Goal: Use online tool/utility: Utilize a website feature to perform a specific function

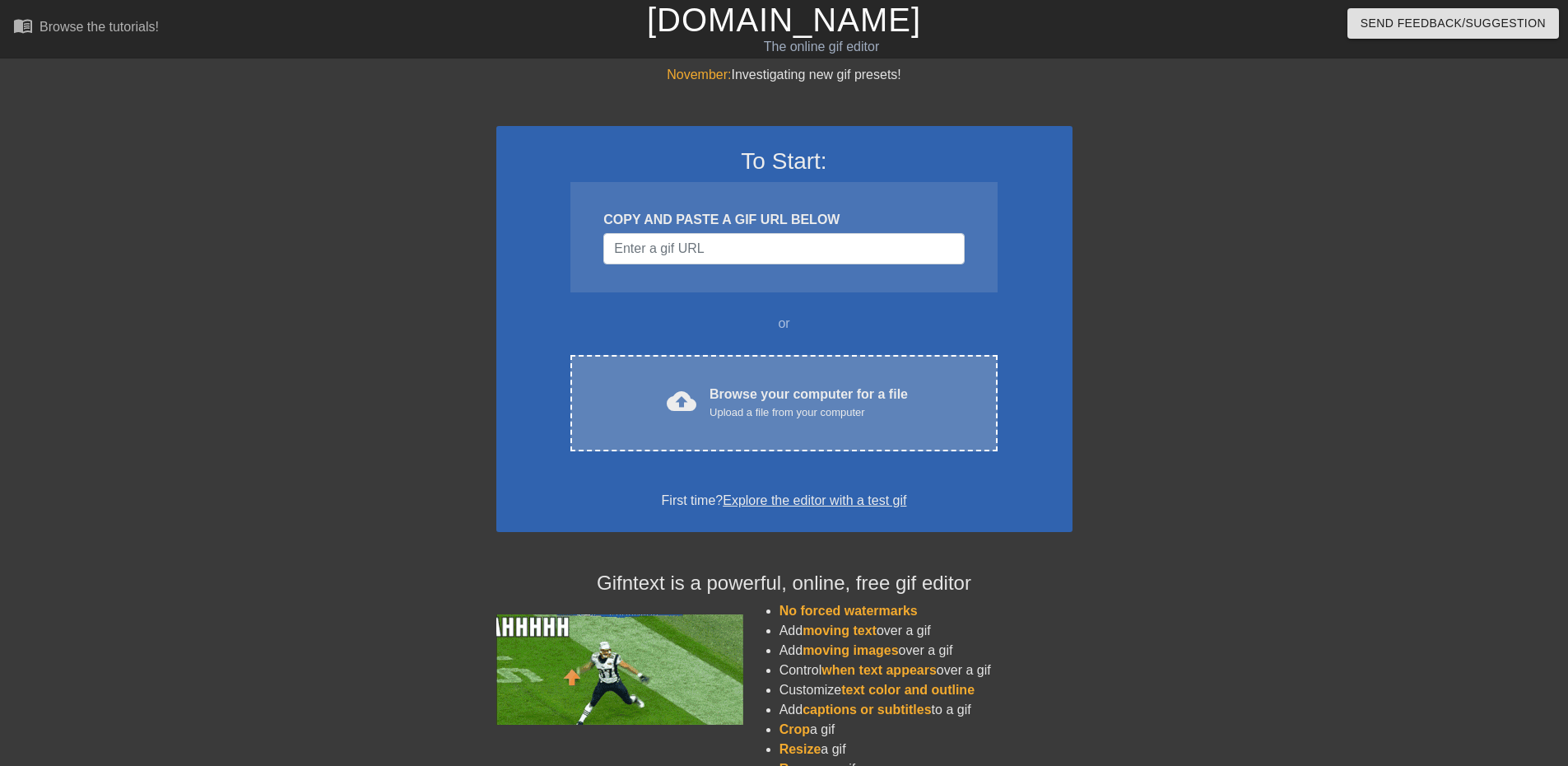
click at [779, 398] on div "Browse your computer for a file Upload a file from your computer" at bounding box center [809, 403] width 198 height 36
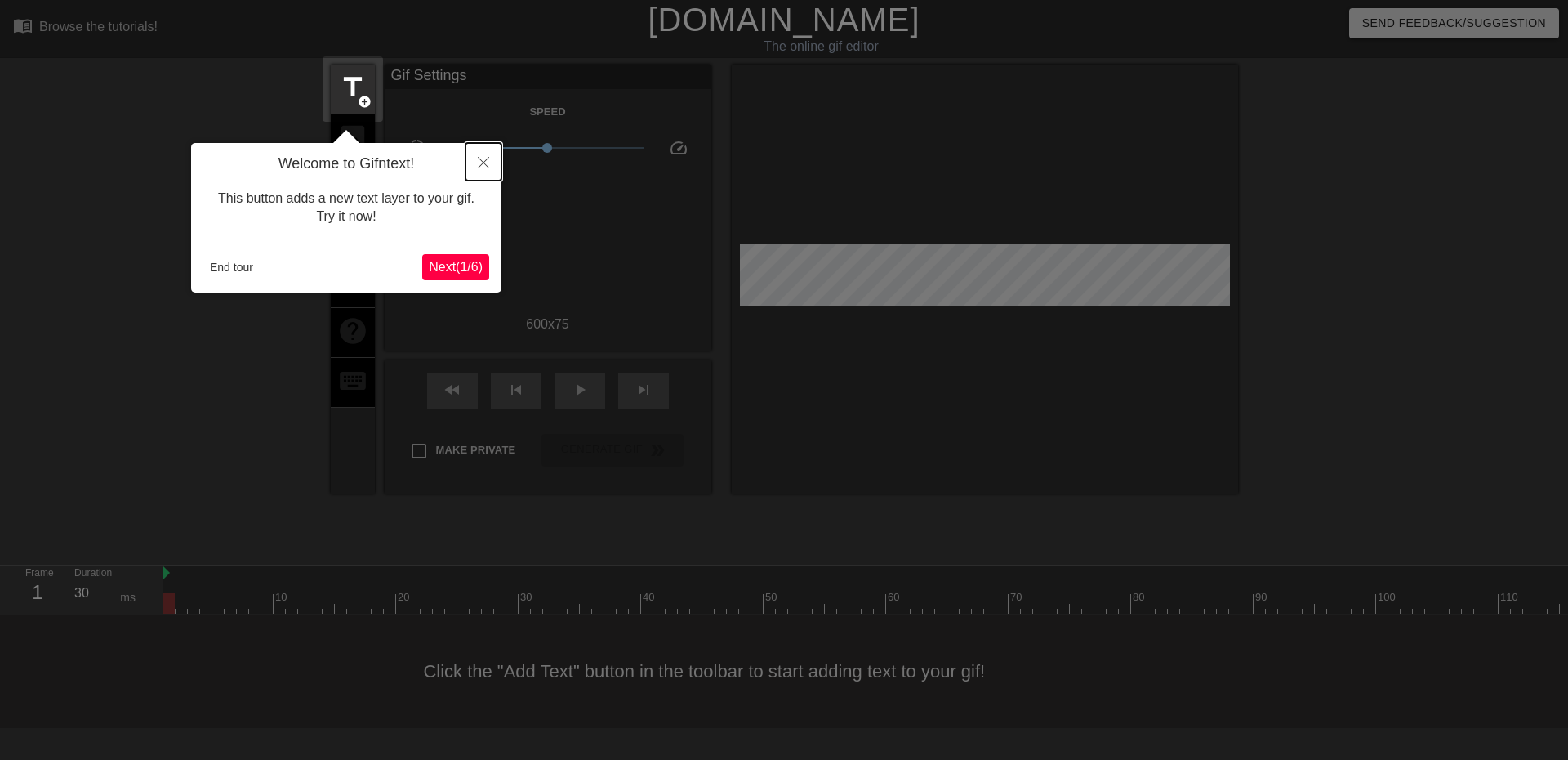
click at [484, 160] on icon "Close" at bounding box center [484, 163] width 11 height 11
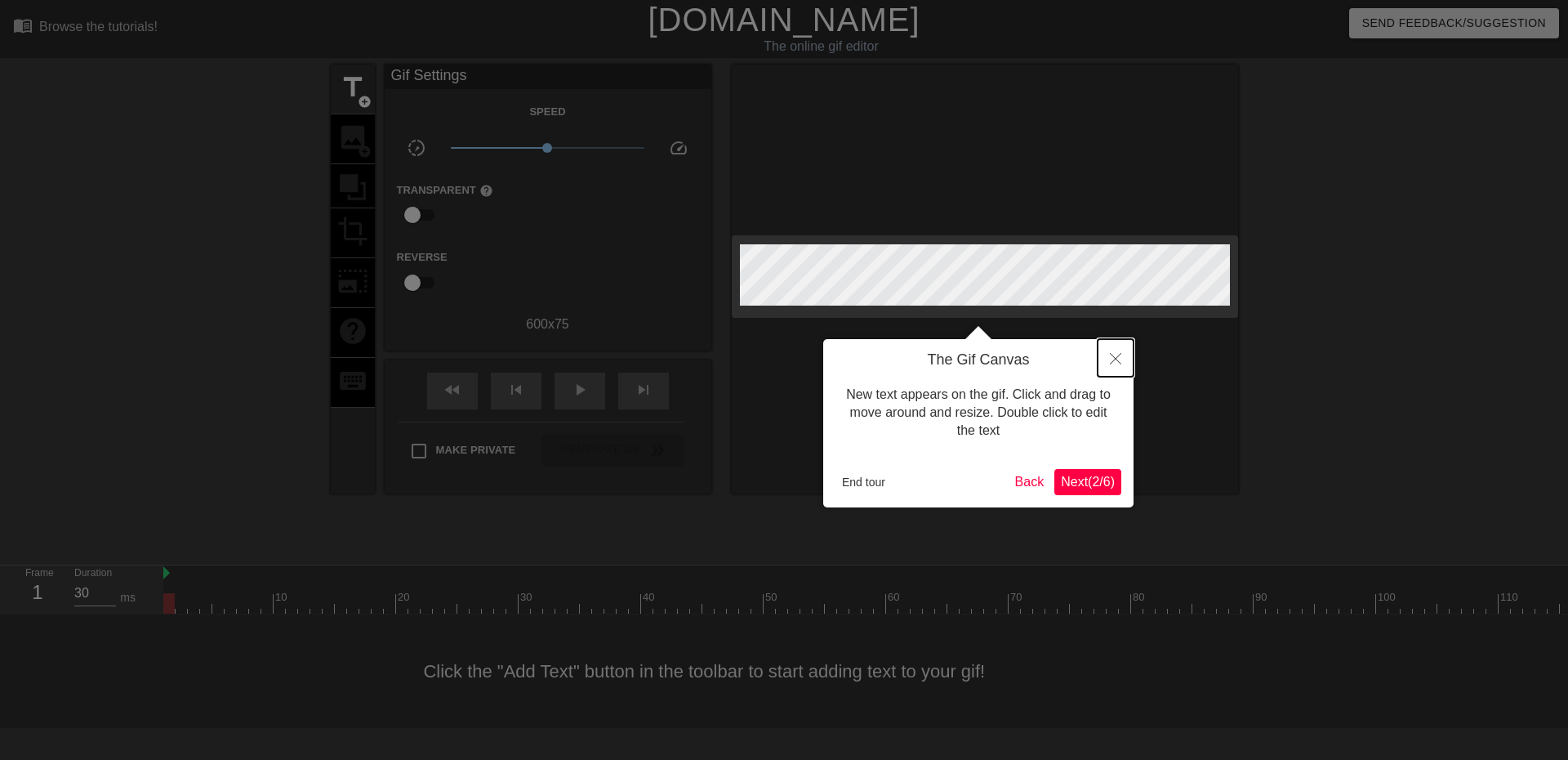
click at [1112, 364] on icon "Close" at bounding box center [1116, 359] width 11 height 11
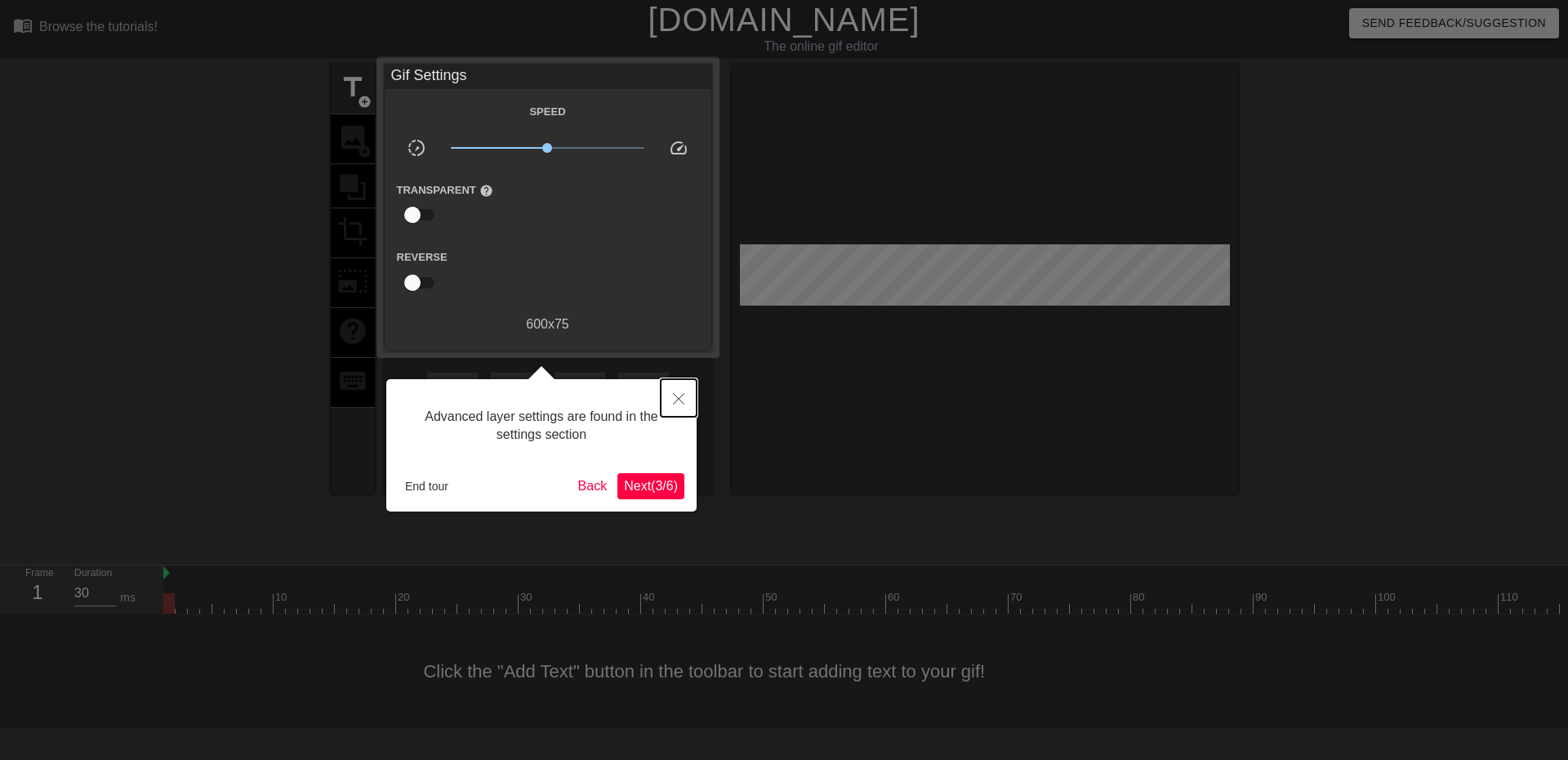
click at [678, 403] on icon "Close" at bounding box center [679, 399] width 11 height 11
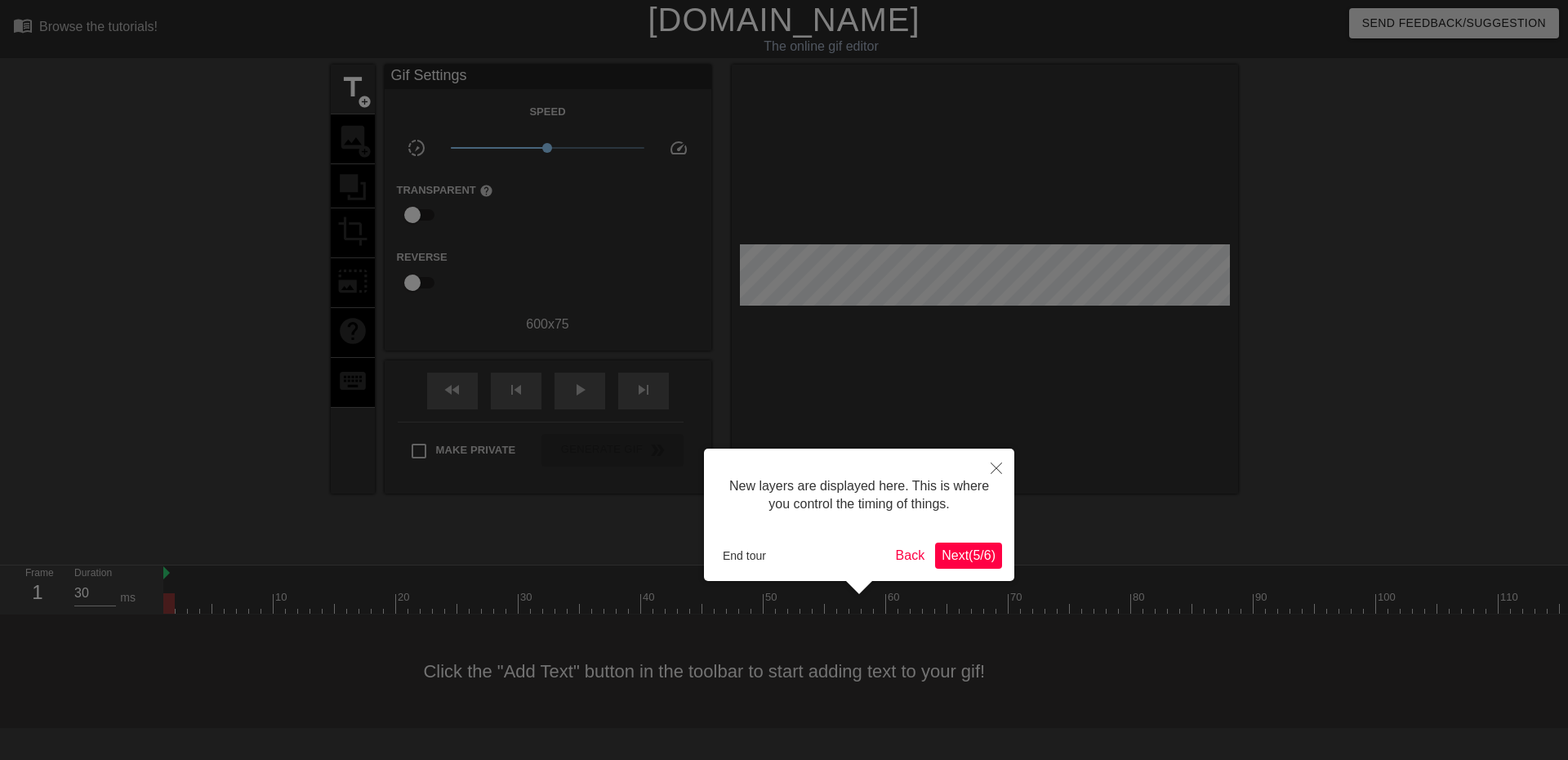
scroll to position [14, 0]
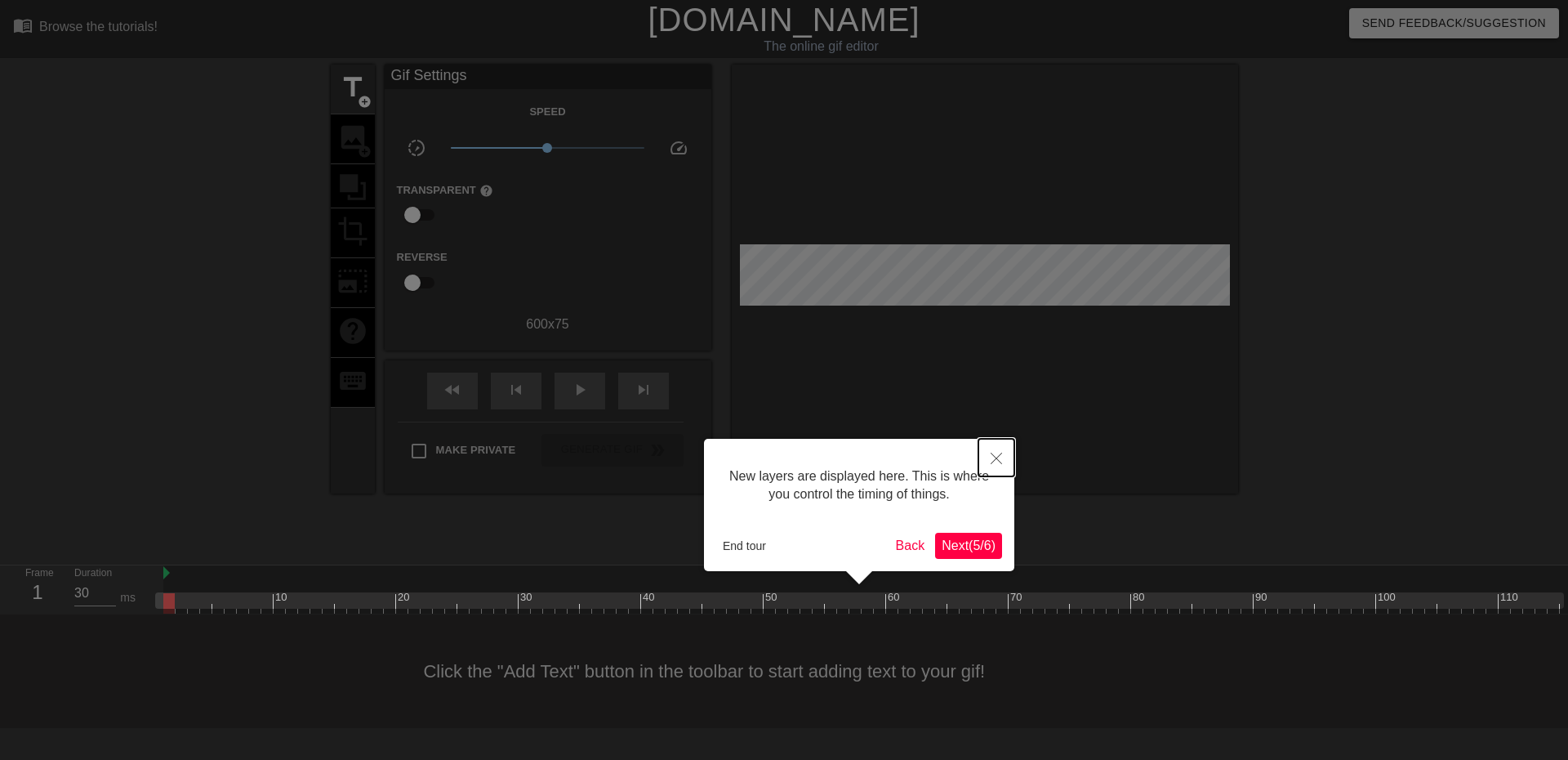
click at [996, 455] on icon "Close" at bounding box center [996, 459] width 11 height 11
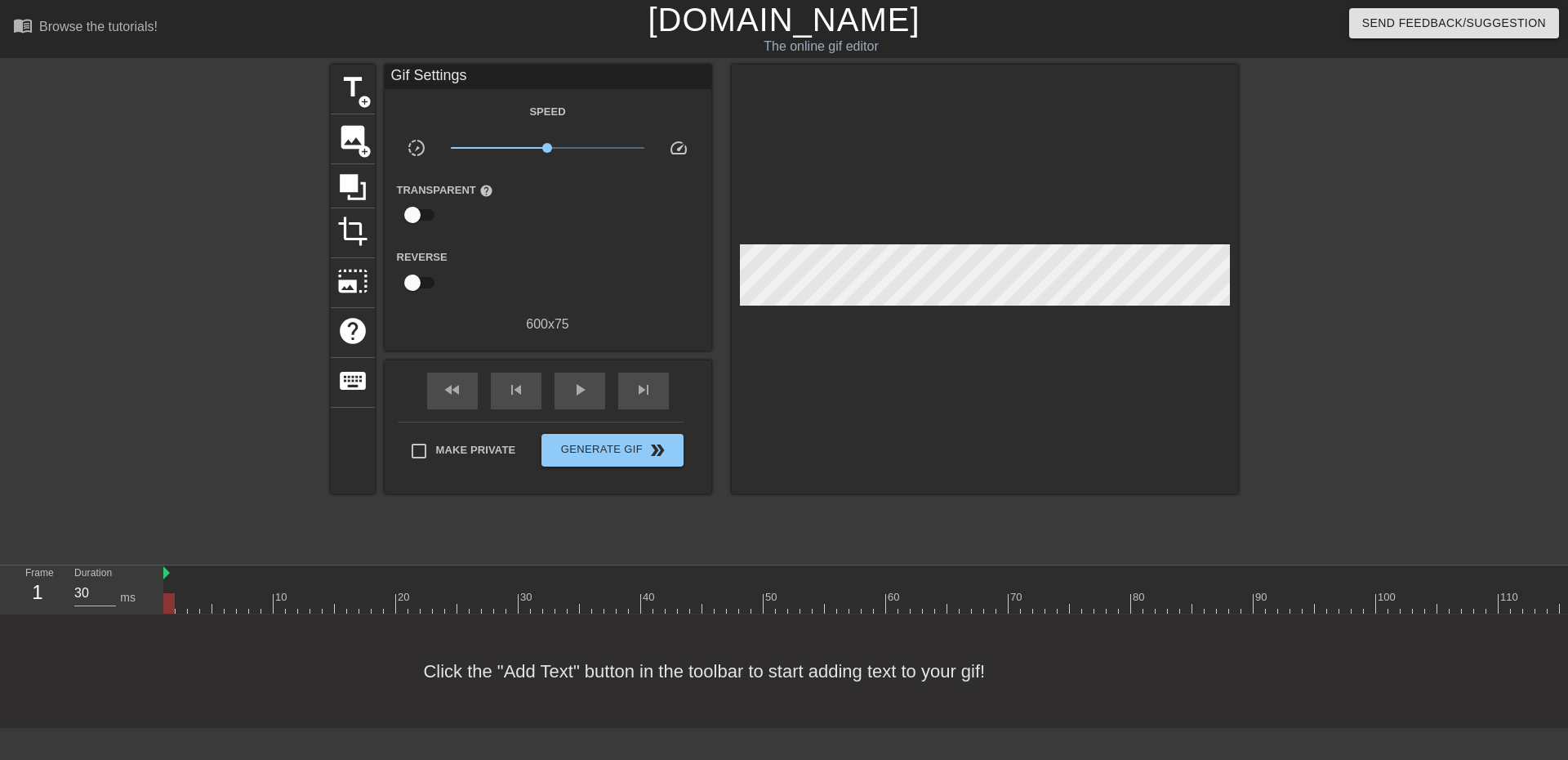
click at [695, 687] on div "Click the "Add Text" button in the toolbar to start adding text to your gif!" at bounding box center [784, 671] width 1568 height 114
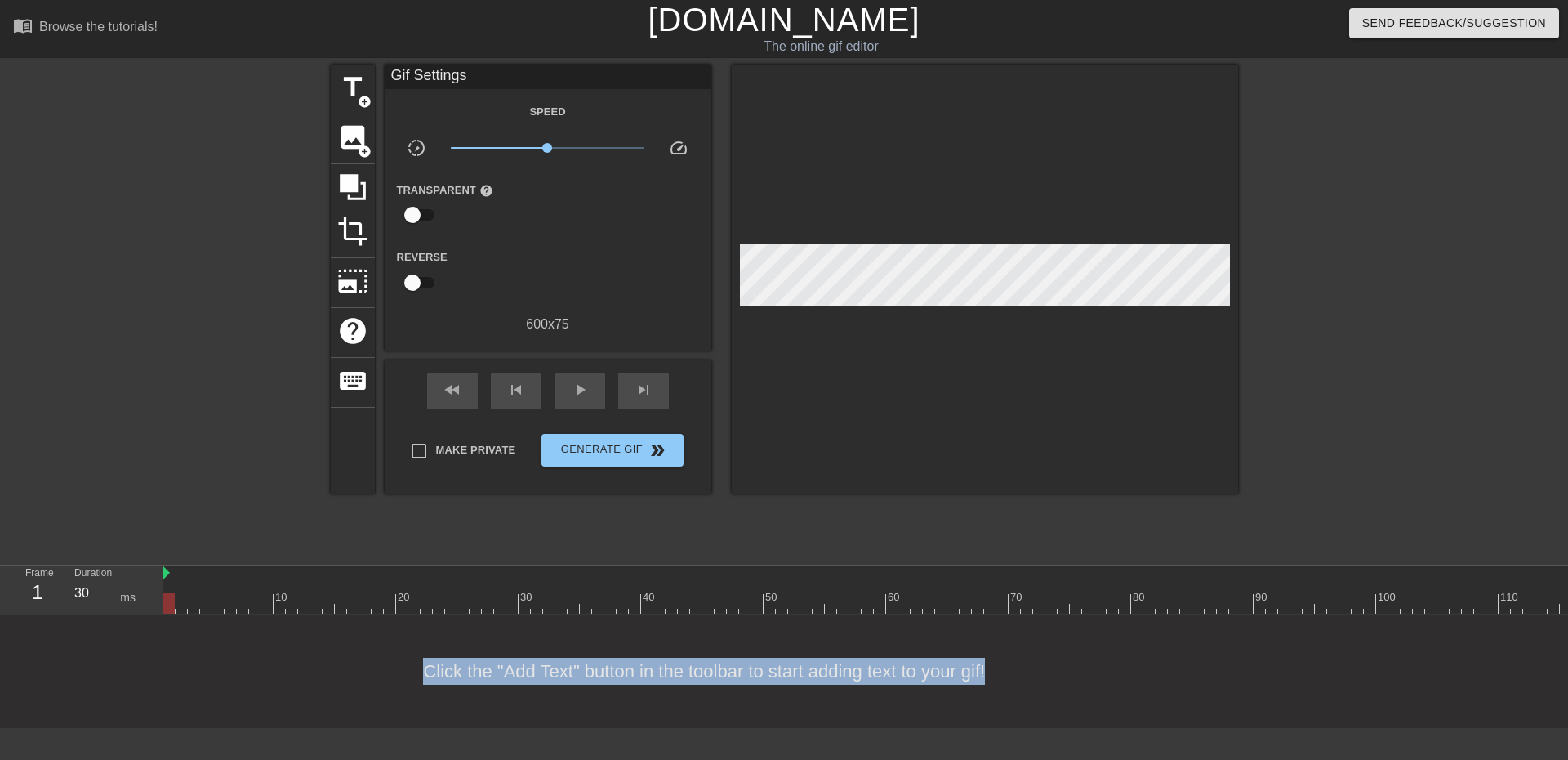
click at [695, 687] on div "Click the "Add Text" button in the toolbar to start adding text to your gif!" at bounding box center [784, 671] width 1568 height 114
click at [585, 400] on div "play_arrow" at bounding box center [580, 391] width 51 height 37
click at [585, 400] on div "pause" at bounding box center [580, 391] width 51 height 37
type input "40"
click at [353, 198] on icon at bounding box center [353, 187] width 31 height 31
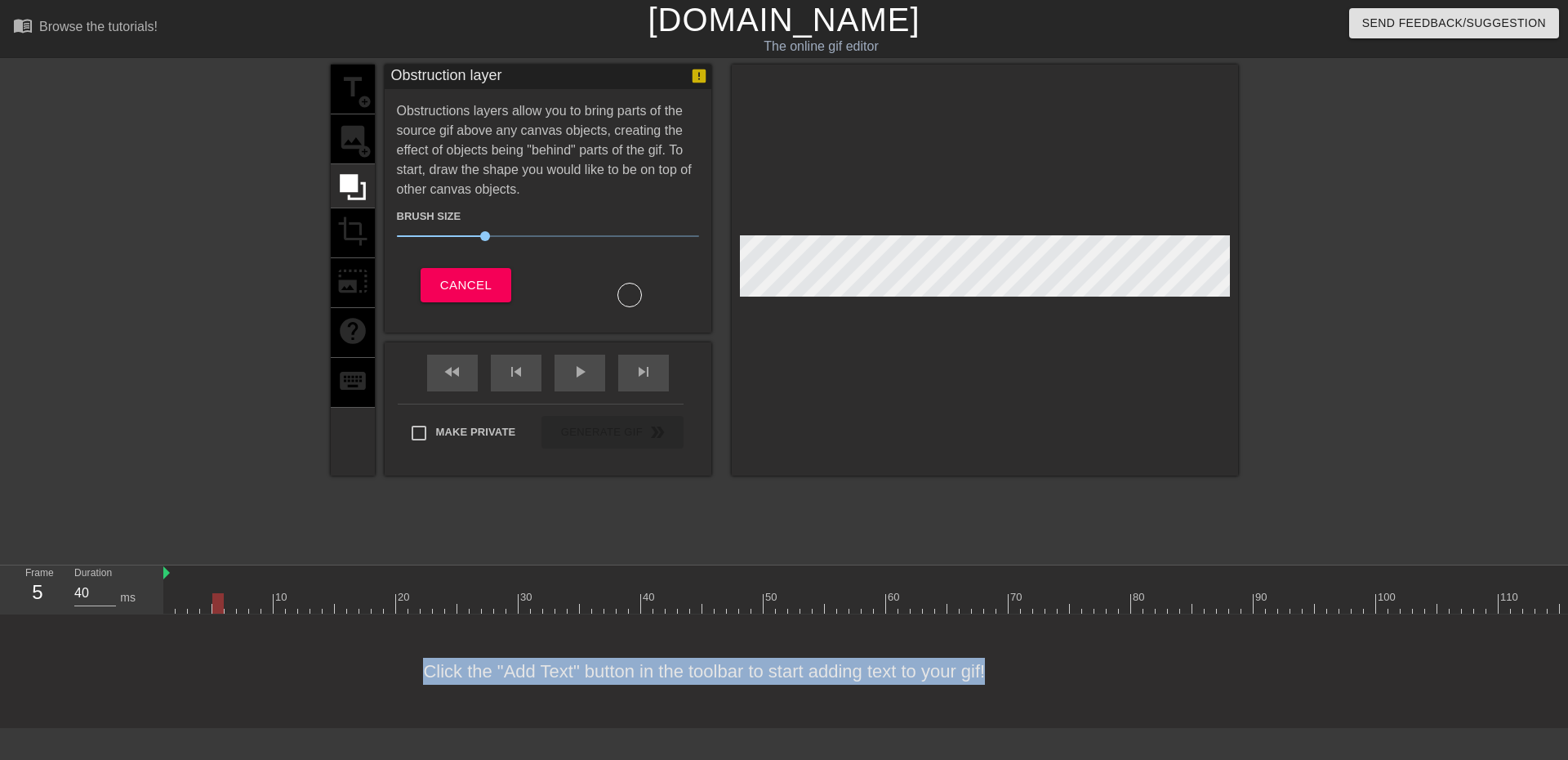
scroll to position [0, 0]
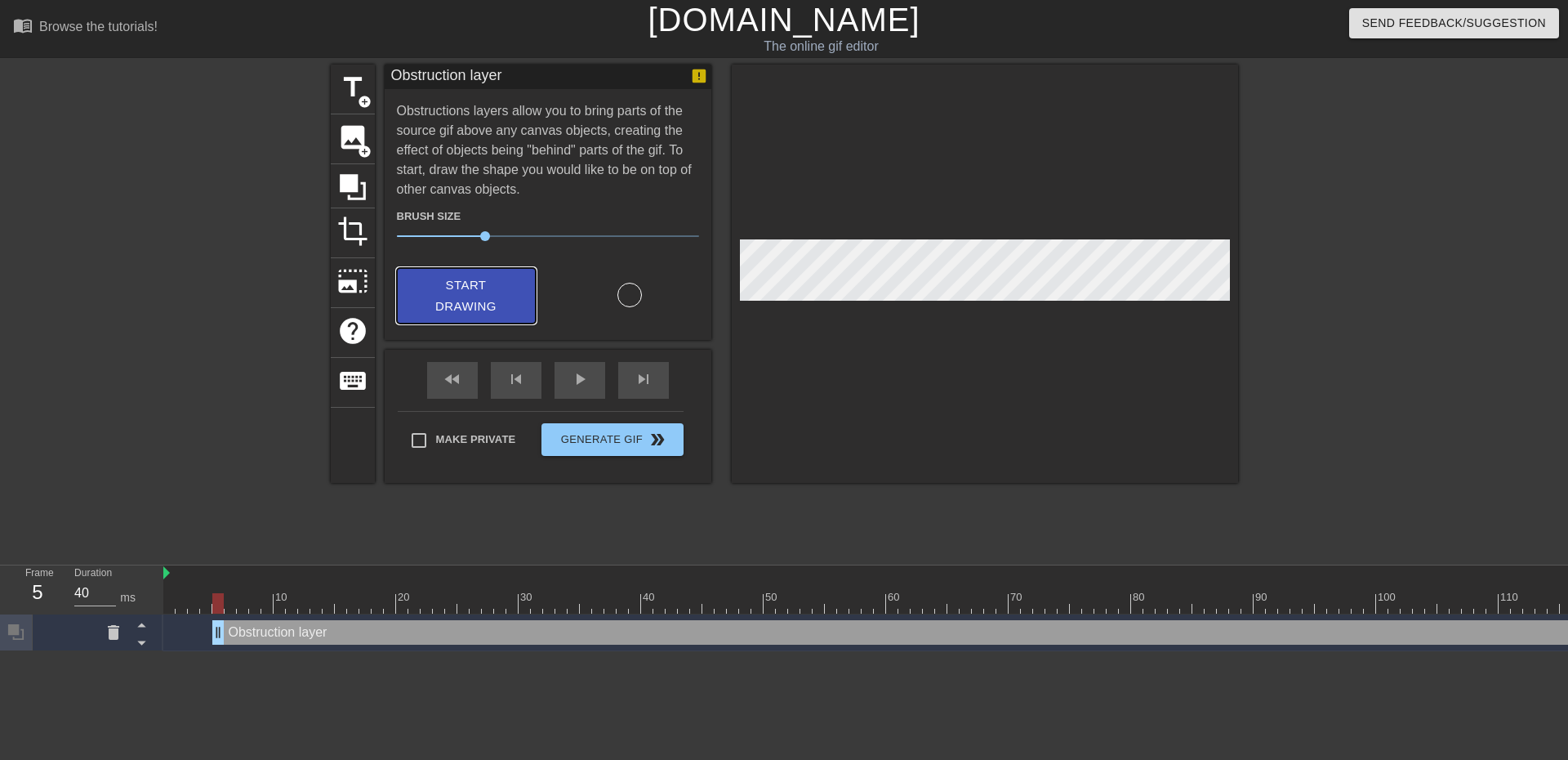
click at [442, 296] on span "Start Drawing" at bounding box center [467, 296] width 100 height 43
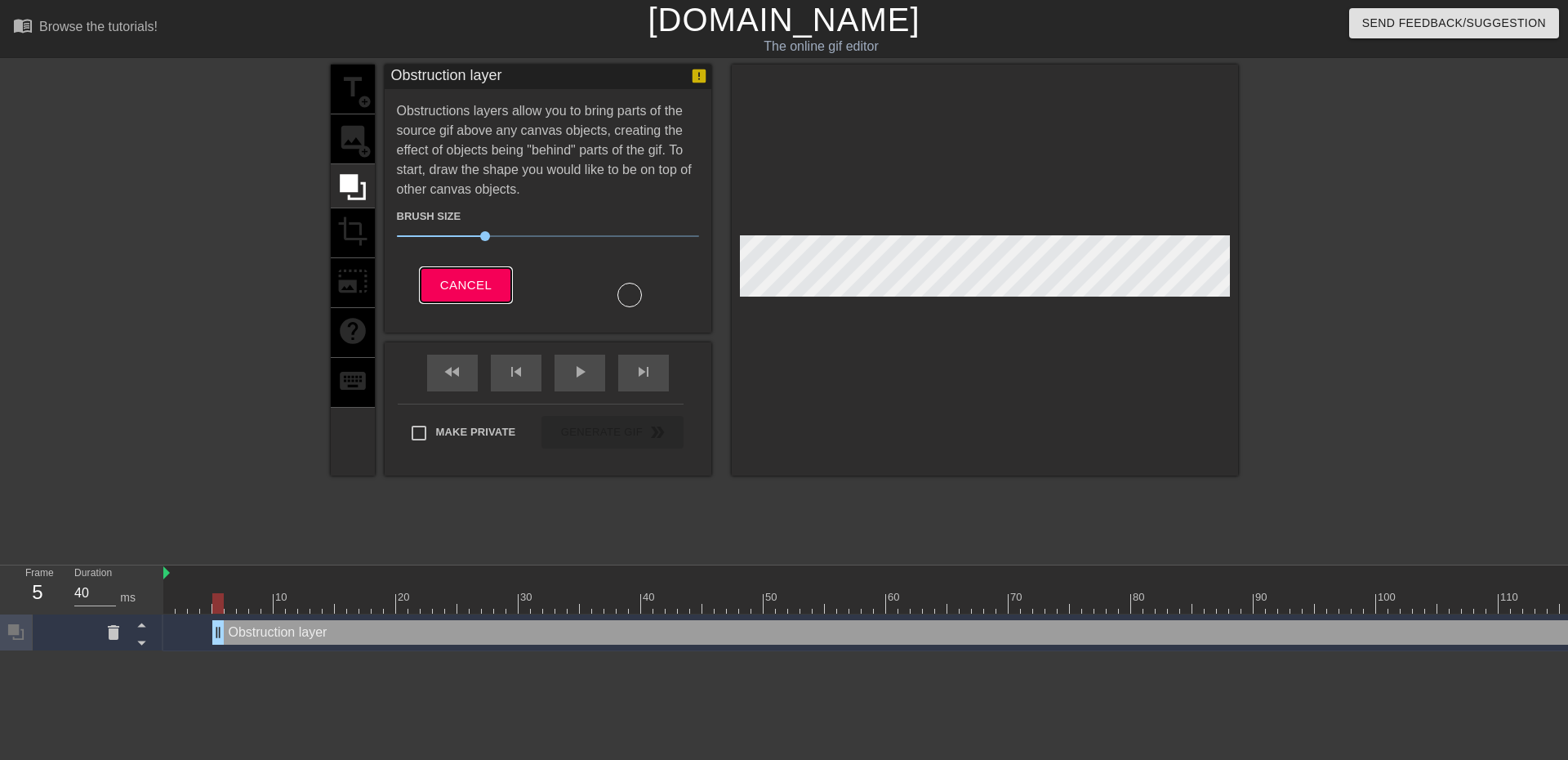
click at [450, 296] on button "Cancel" at bounding box center [466, 285] width 91 height 34
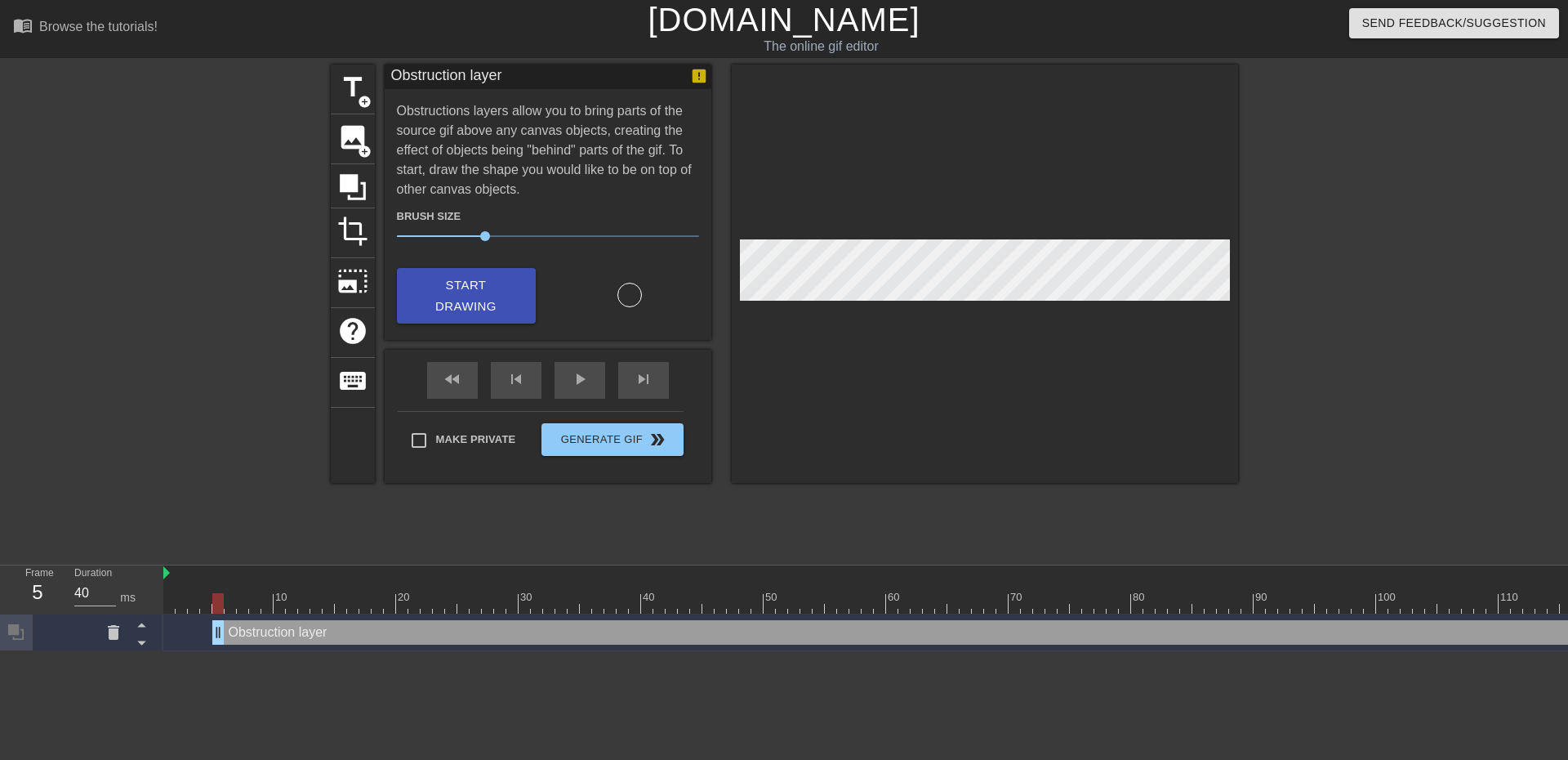
click at [638, 292] on div at bounding box center [630, 295] width 25 height 25
click at [495, 278] on span "Start Drawing" at bounding box center [467, 296] width 100 height 43
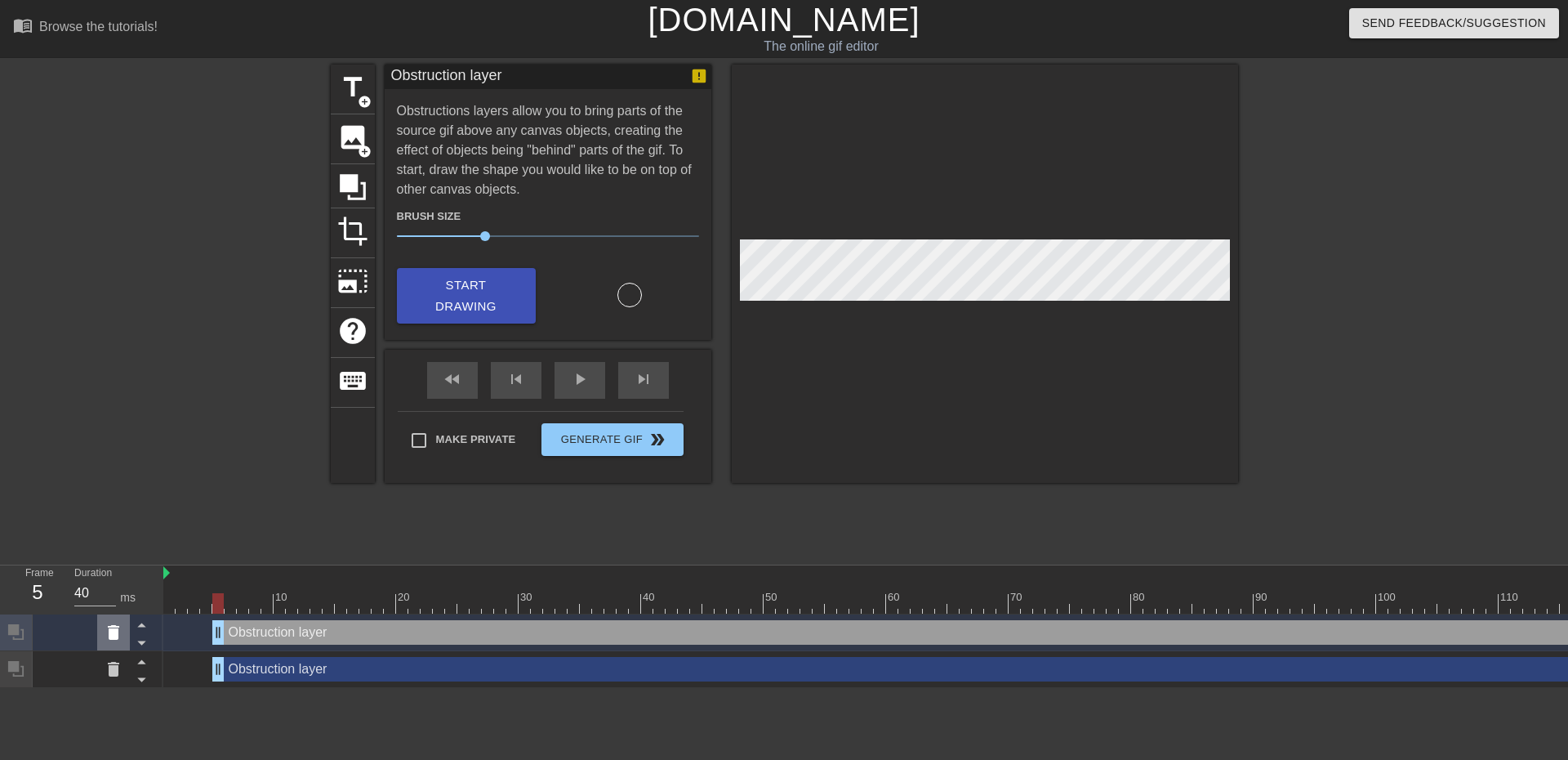
click at [120, 637] on icon at bounding box center [114, 632] width 20 height 20
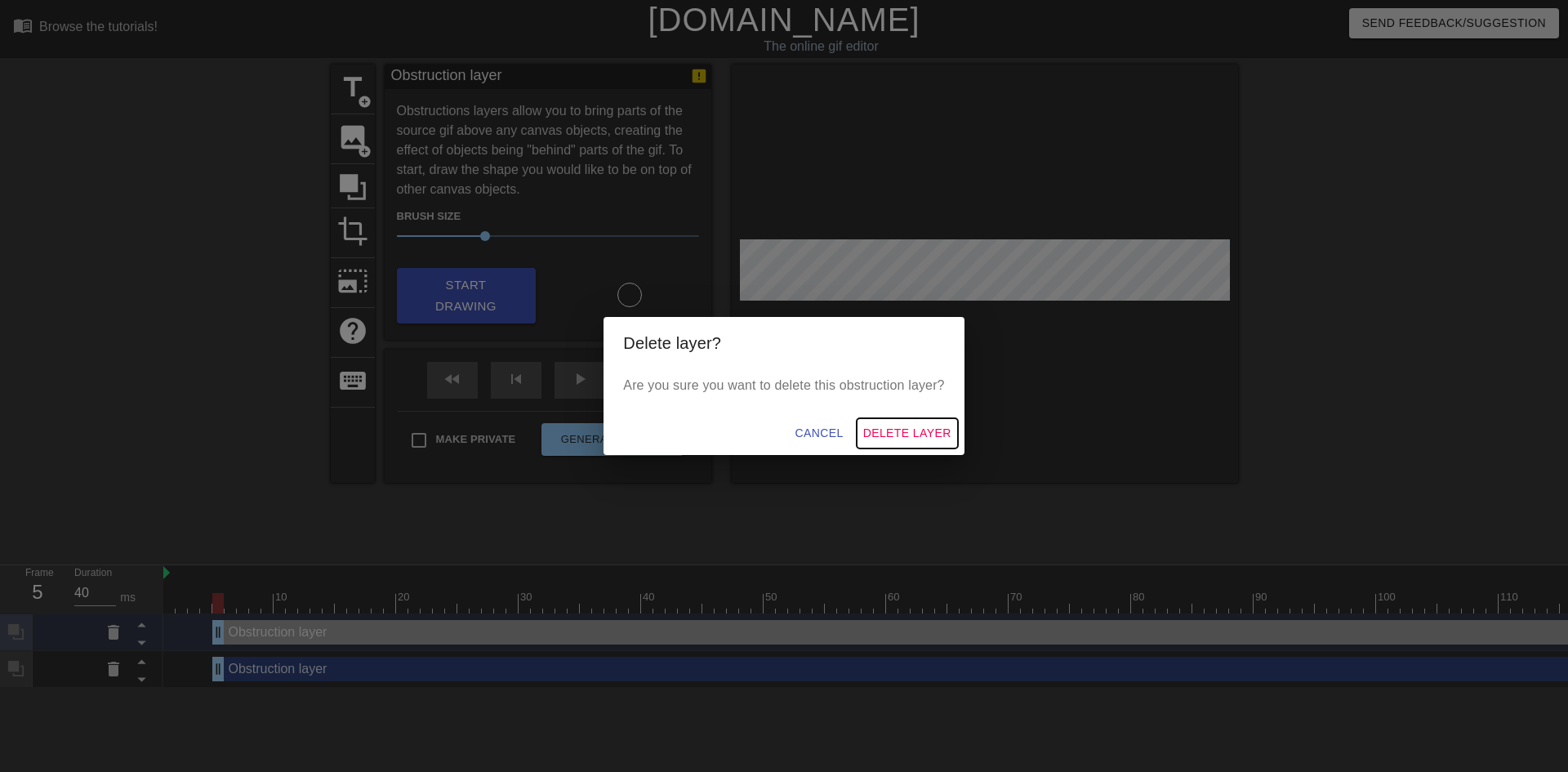
click at [915, 434] on span "Delete Layer" at bounding box center [907, 433] width 88 height 20
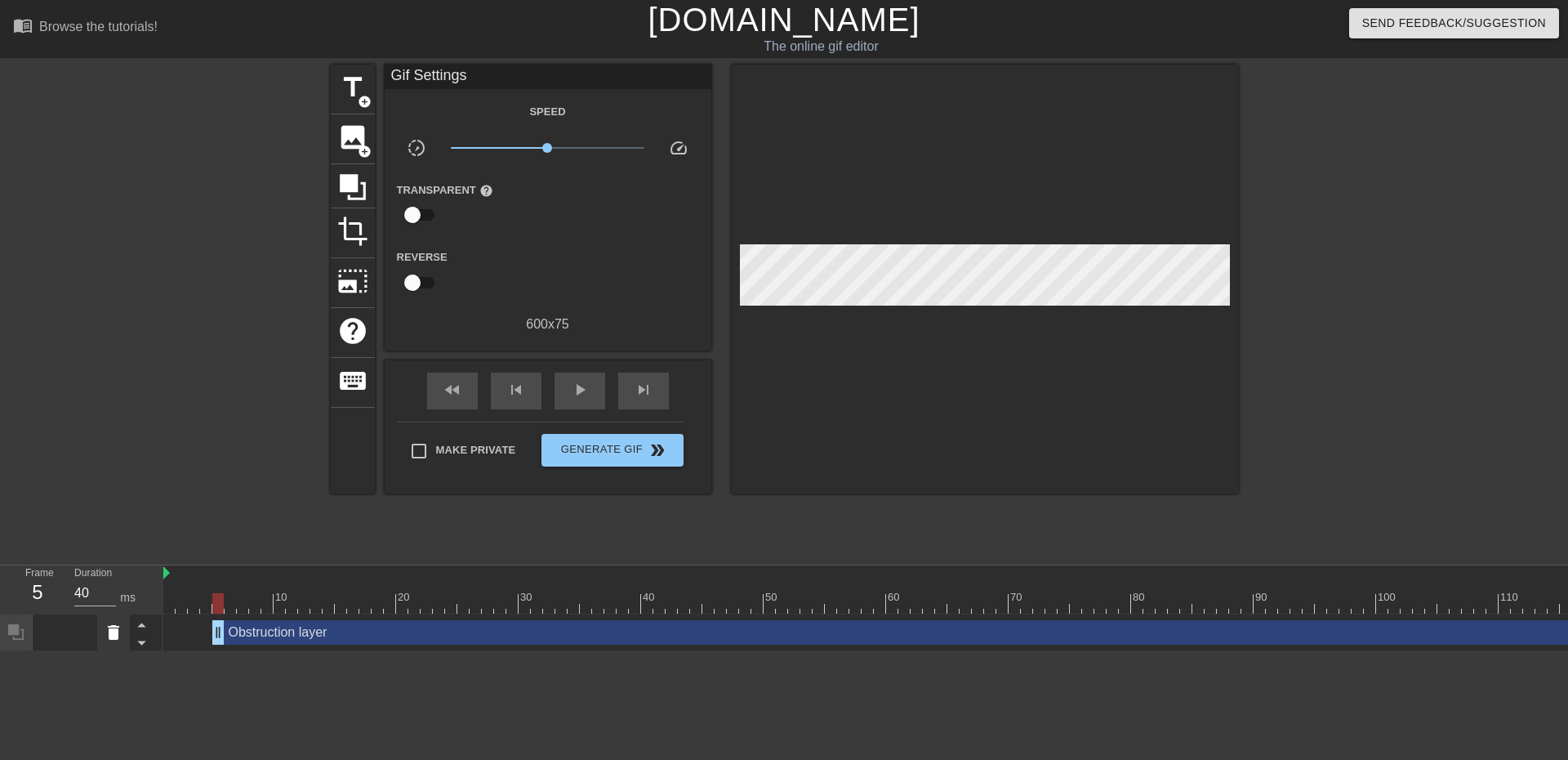
click at [117, 636] on icon at bounding box center [114, 632] width 11 height 15
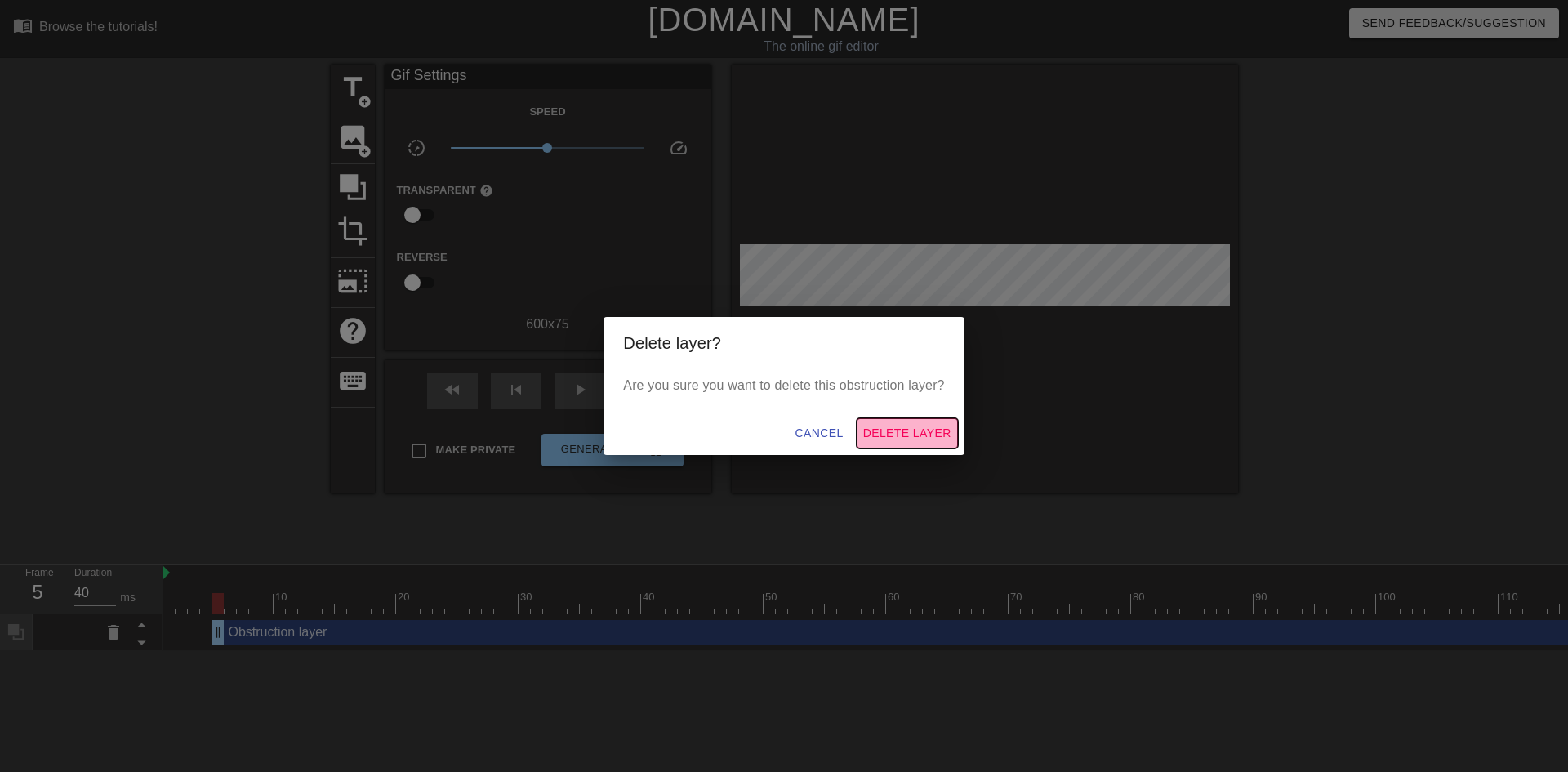
click at [897, 434] on span "Delete Layer" at bounding box center [907, 433] width 88 height 20
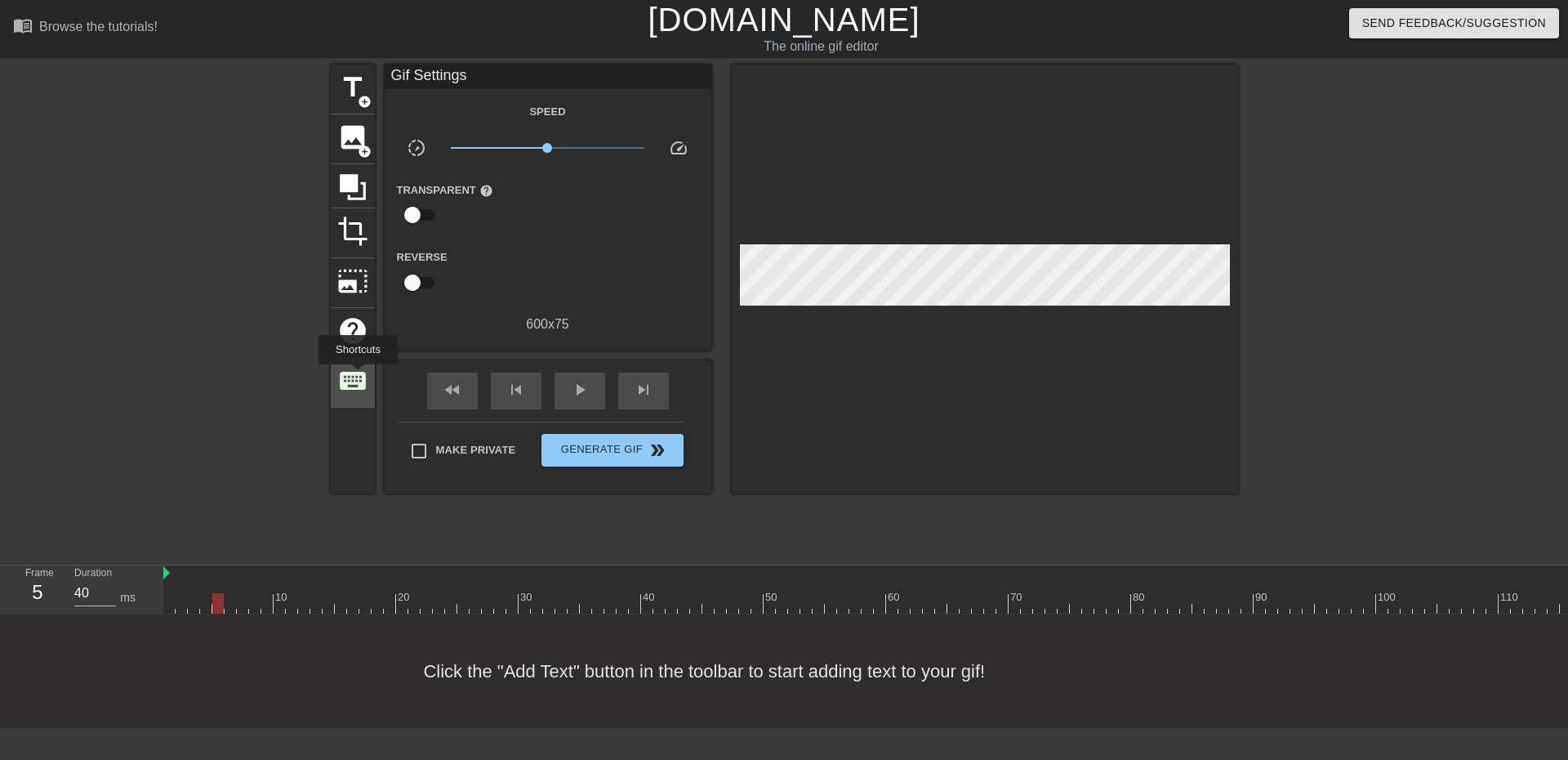
click at [358, 376] on span "keyboard" at bounding box center [353, 381] width 31 height 31
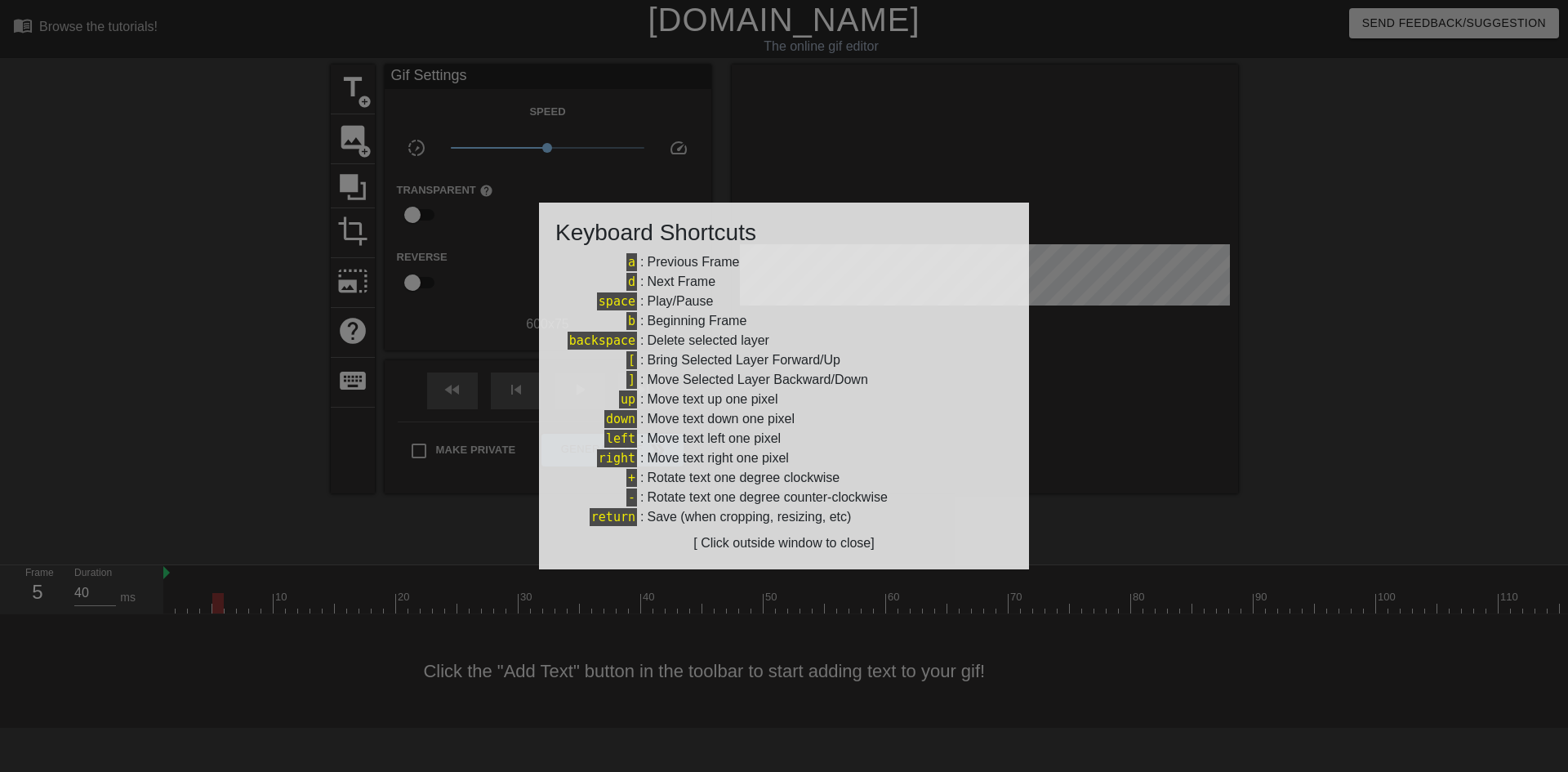
click at [1109, 440] on div at bounding box center [784, 386] width 1568 height 772
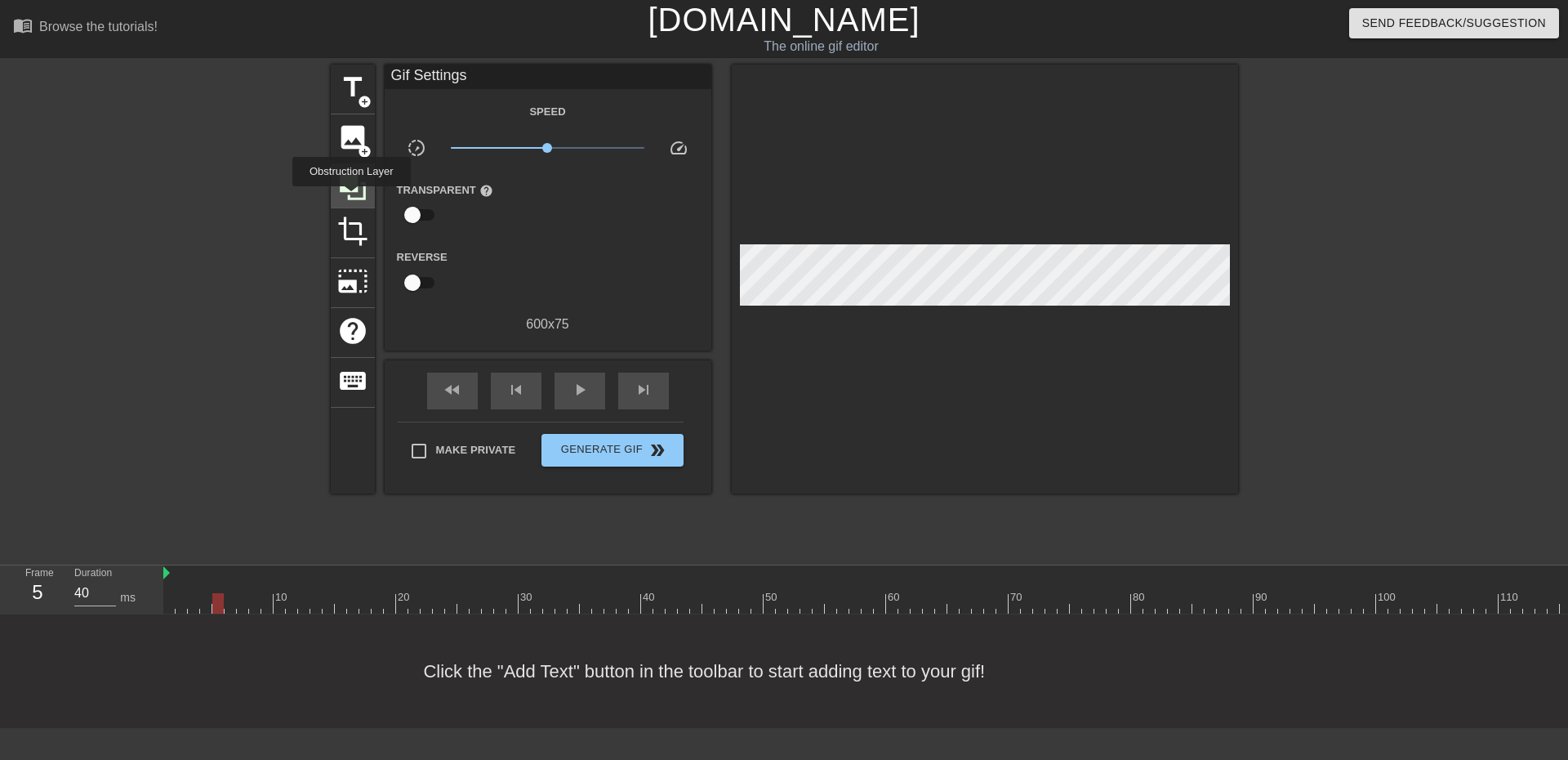
click at [351, 197] on icon at bounding box center [353, 187] width 26 height 26
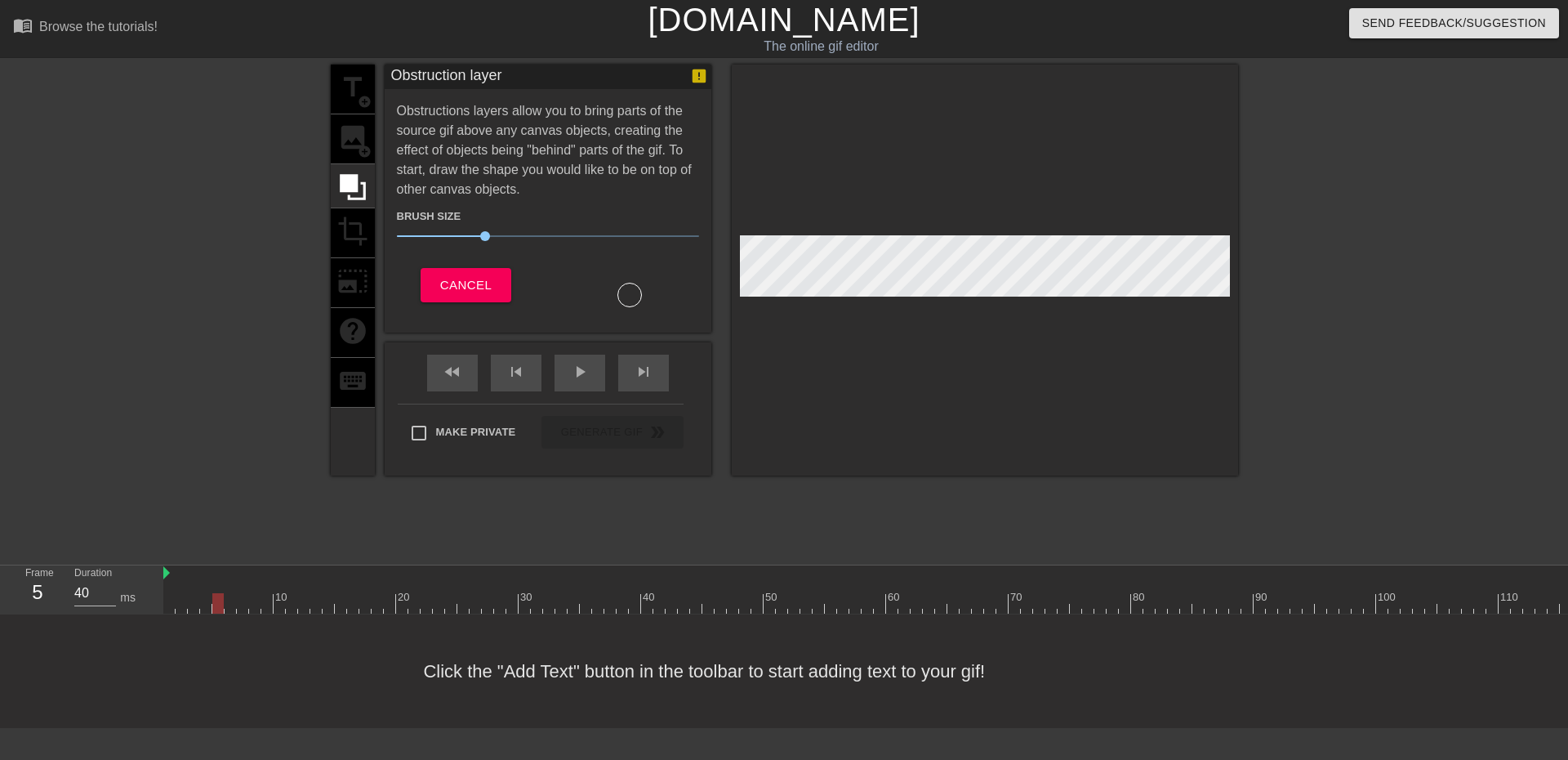
click at [635, 291] on div at bounding box center [630, 295] width 25 height 25
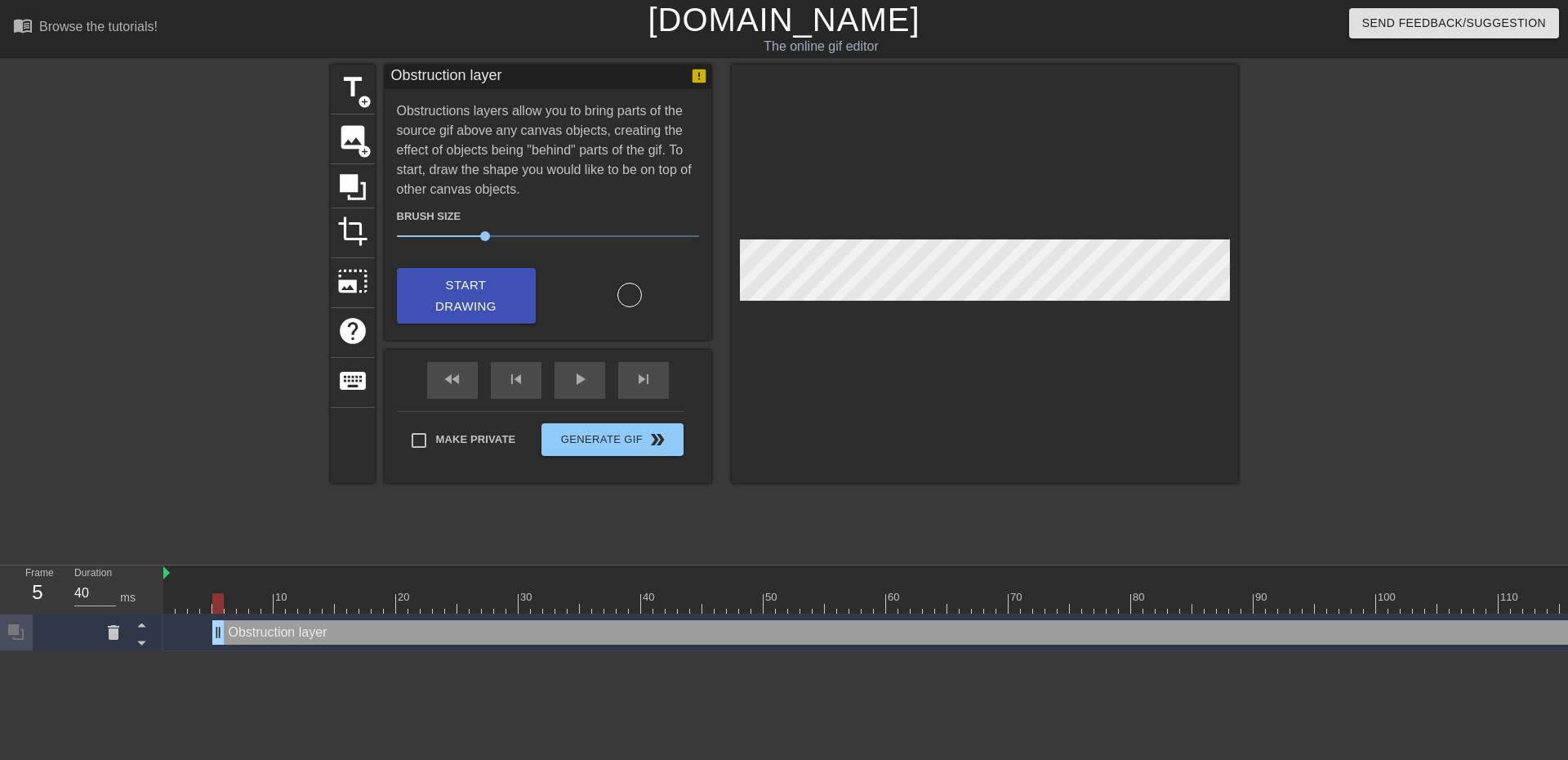
click at [635, 296] on div at bounding box center [630, 295] width 25 height 25
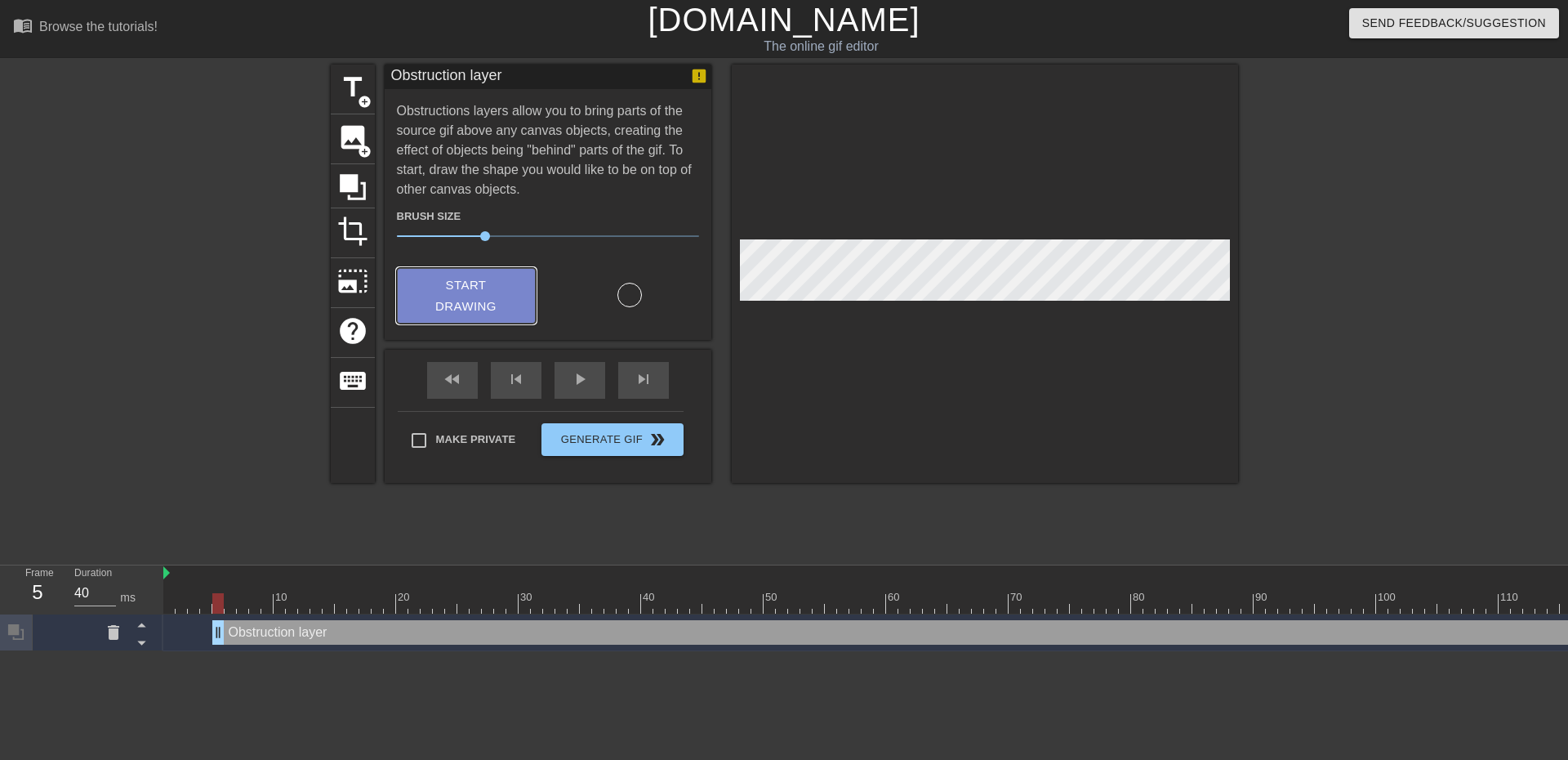
click at [507, 293] on span "Start Drawing" at bounding box center [467, 296] width 100 height 43
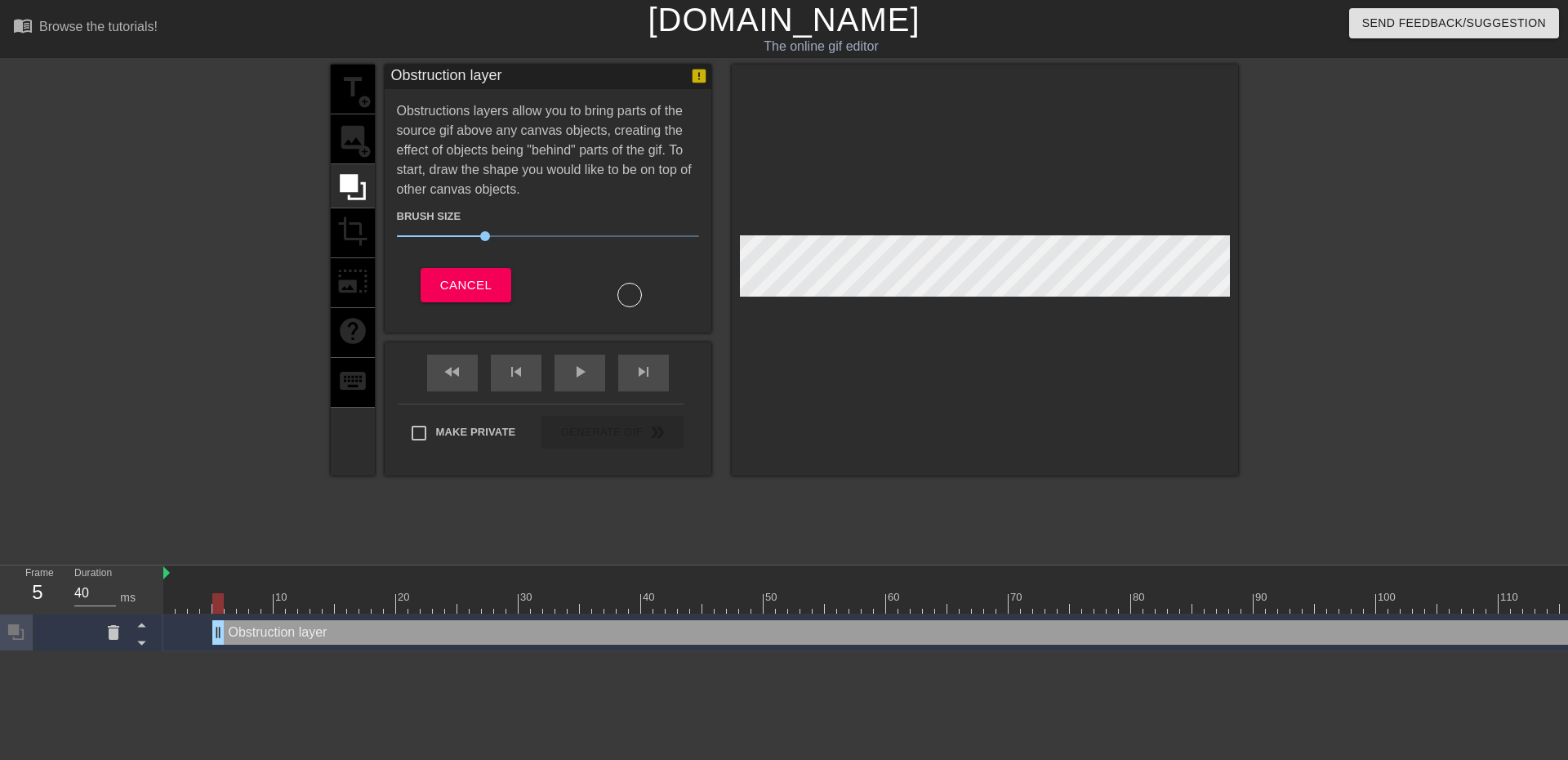
click at [620, 293] on div at bounding box center [630, 295] width 25 height 25
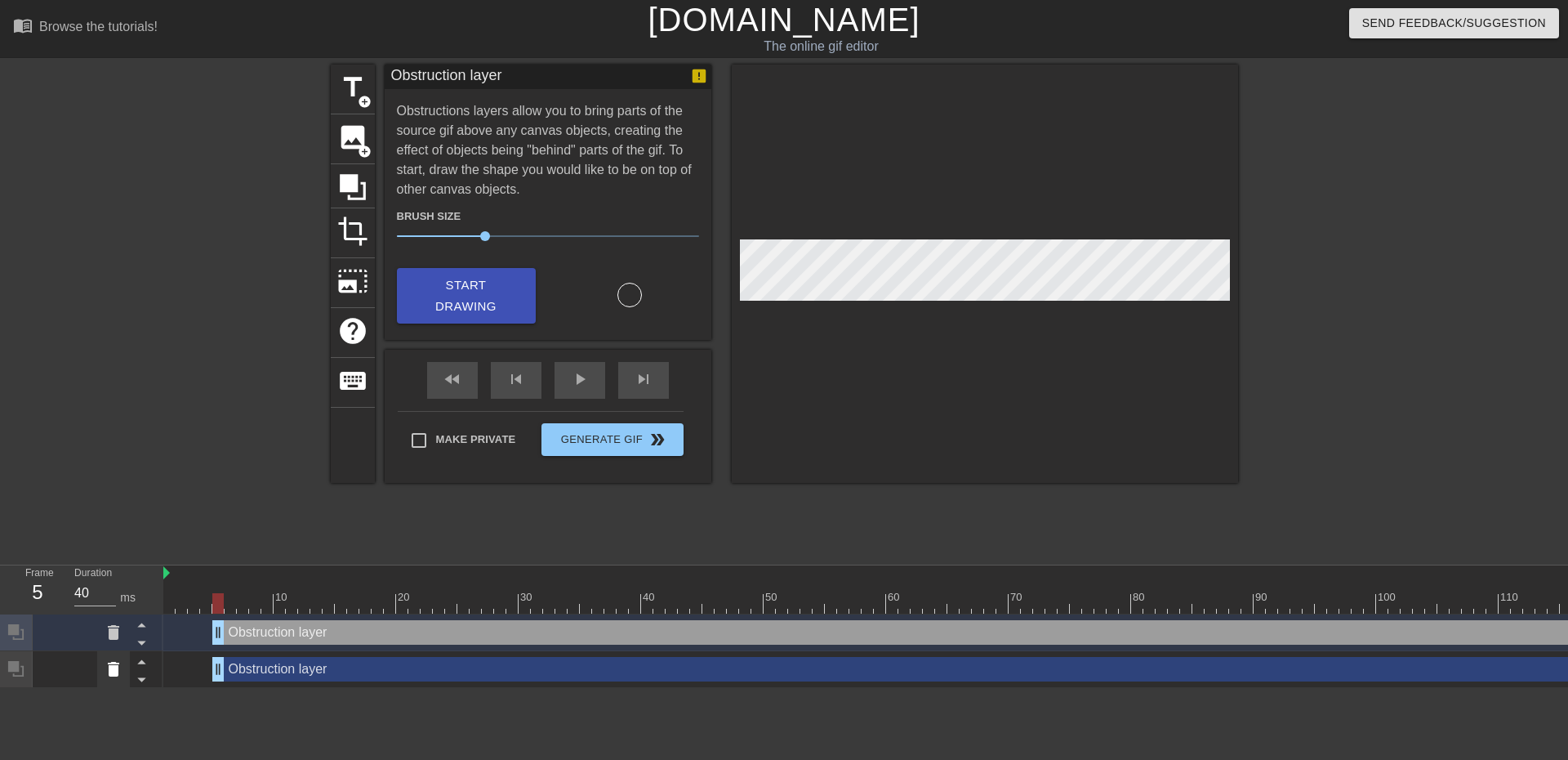
click at [111, 667] on icon at bounding box center [114, 669] width 11 height 15
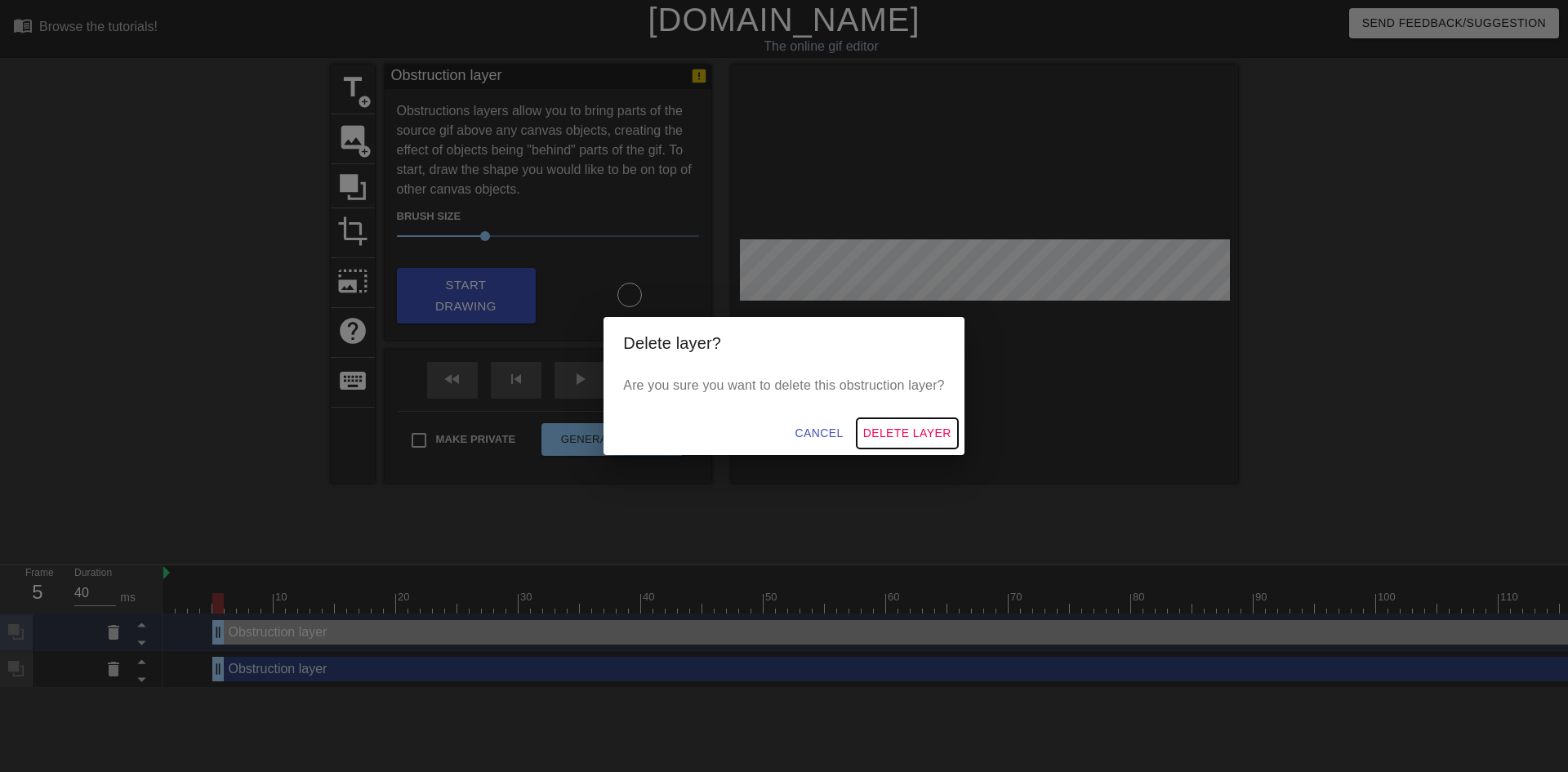
click at [912, 430] on span "Delete Layer" at bounding box center [907, 433] width 88 height 20
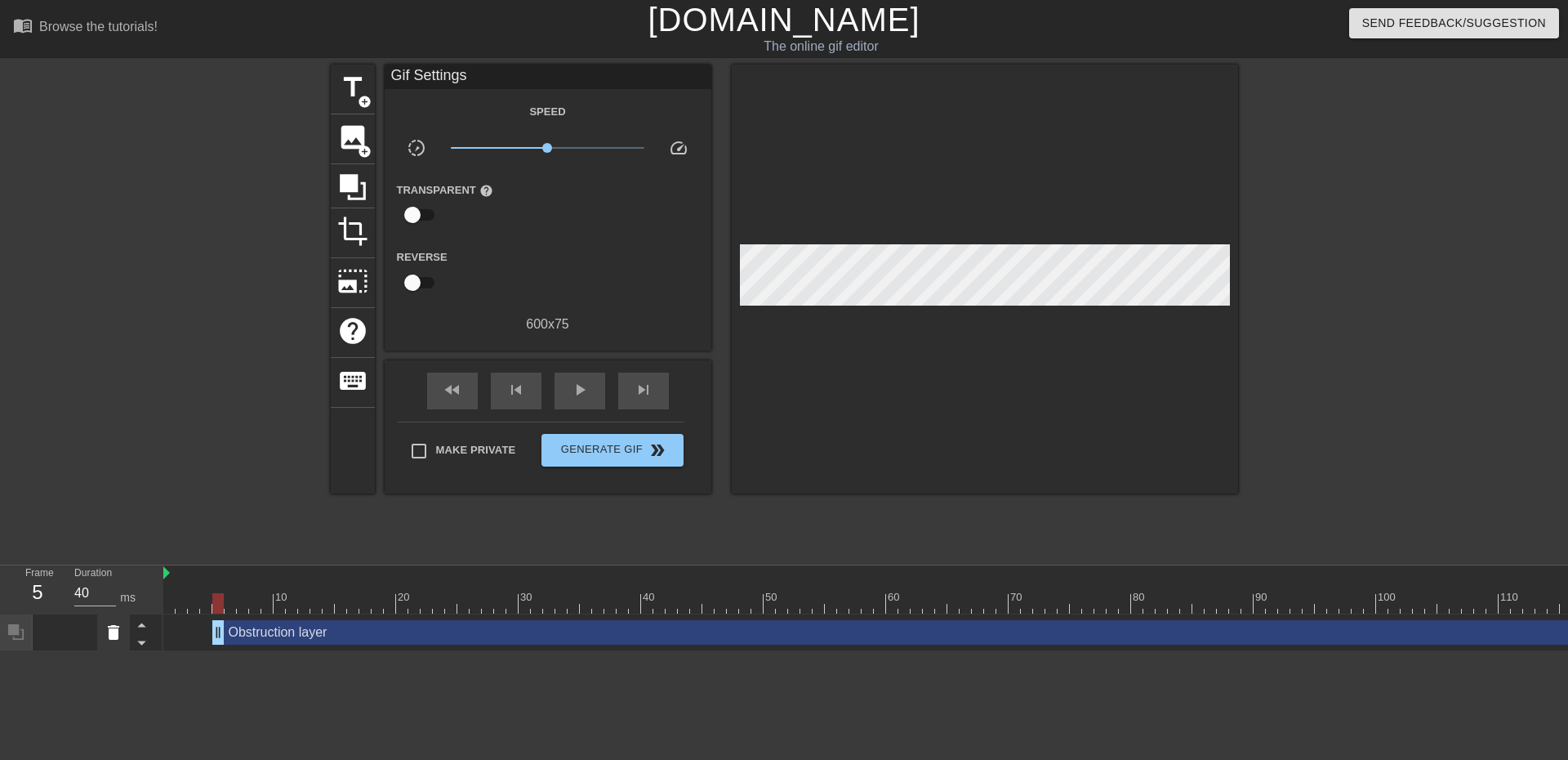
click at [126, 635] on div at bounding box center [114, 632] width 33 height 36
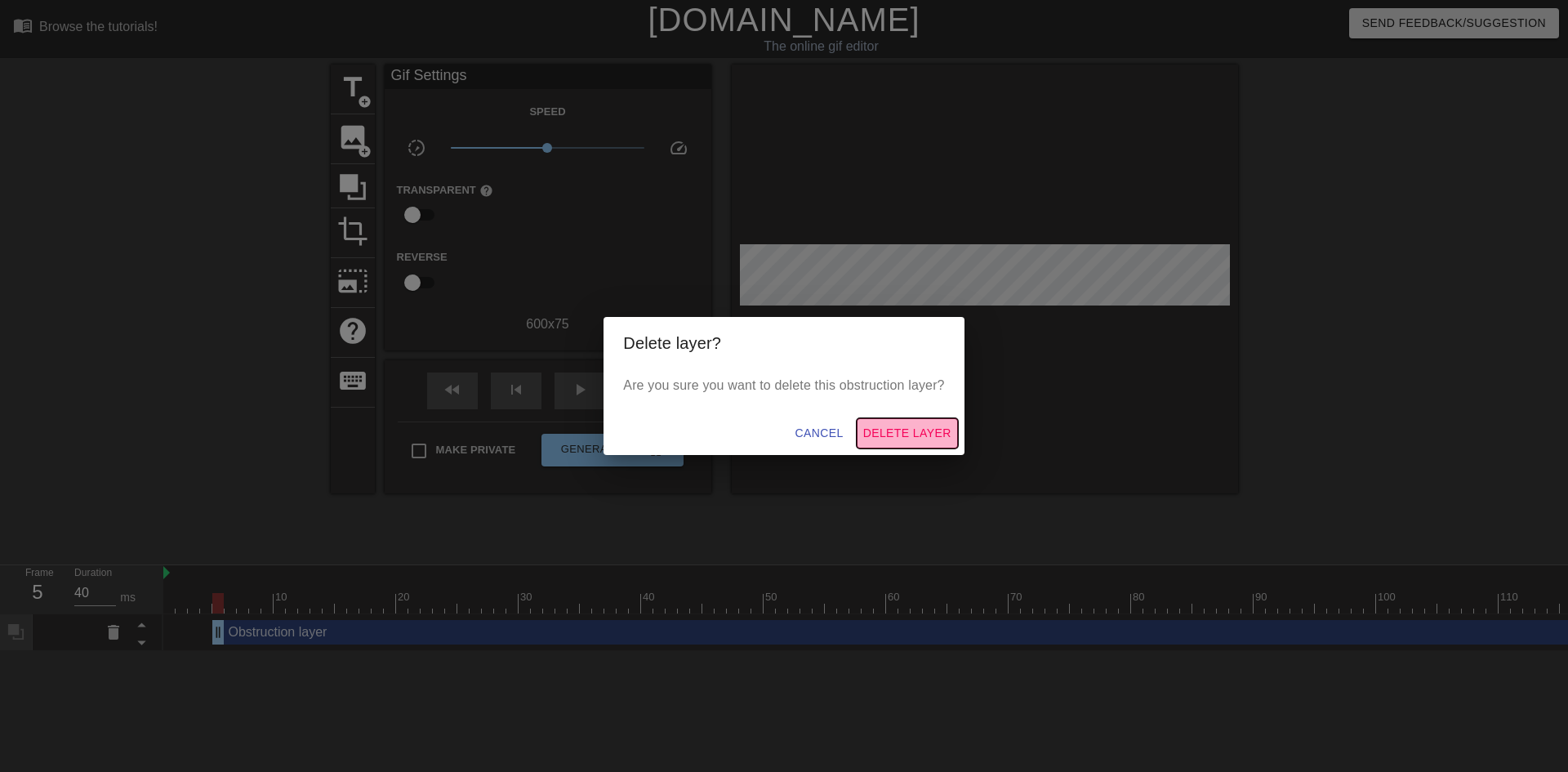
click at [911, 427] on span "Delete Layer" at bounding box center [907, 433] width 88 height 20
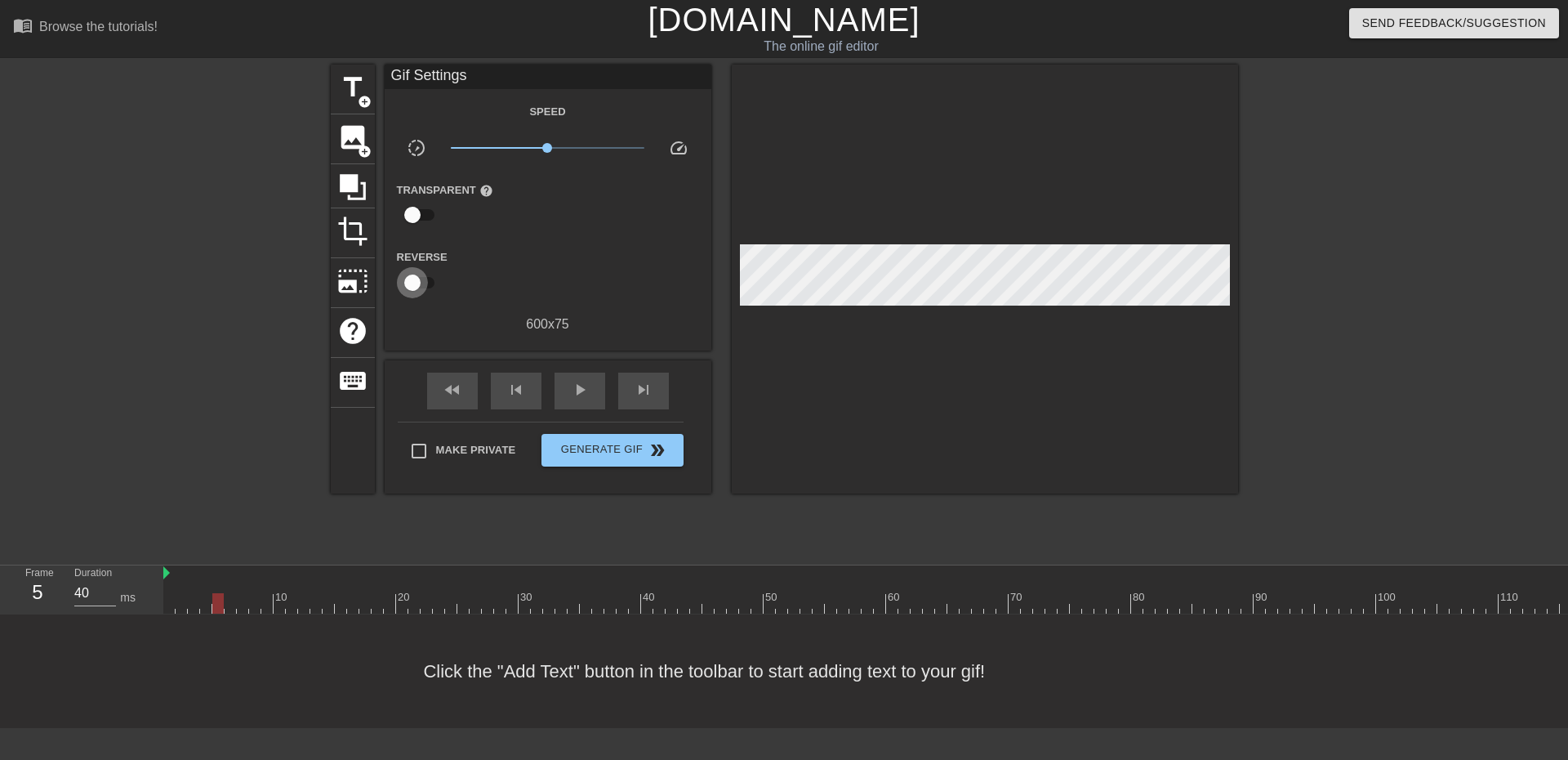
click at [427, 280] on input "checkbox" at bounding box center [413, 283] width 93 height 31
click at [418, 280] on input "checkbox" at bounding box center [428, 283] width 93 height 31
checkbox input "false"
click at [419, 215] on input "checkbox" at bounding box center [413, 215] width 93 height 31
click at [412, 215] on input "checkbox" at bounding box center [428, 215] width 93 height 31
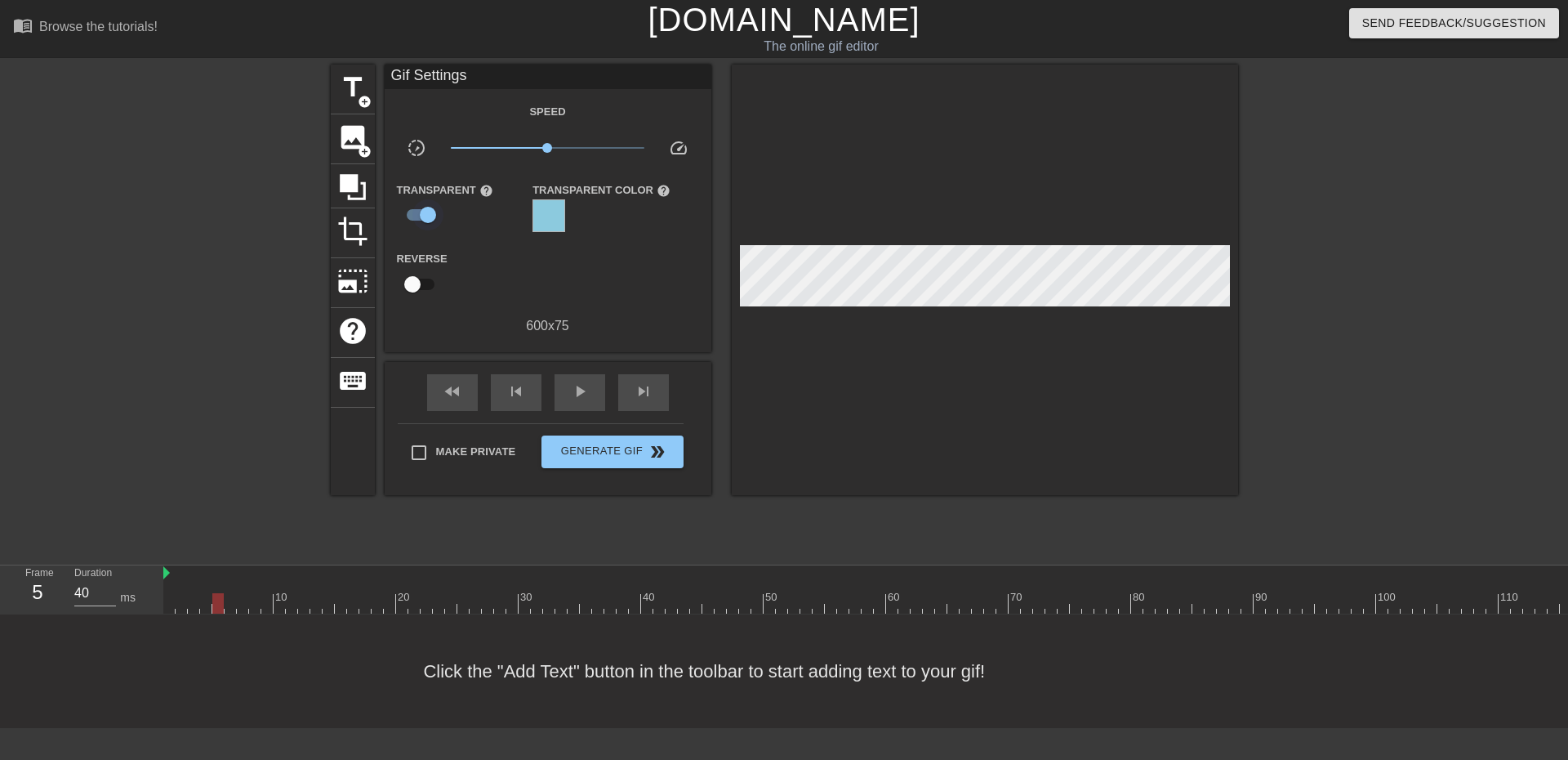
checkbox input "false"
drag, startPoint x: 547, startPoint y: 151, endPoint x: 650, endPoint y: 153, distance: 103.0
click at [647, 153] on div "x2.88" at bounding box center [548, 151] width 218 height 25
click at [559, 379] on div "play_arrow" at bounding box center [580, 391] width 51 height 37
click at [561, 379] on div "pause" at bounding box center [580, 391] width 51 height 37
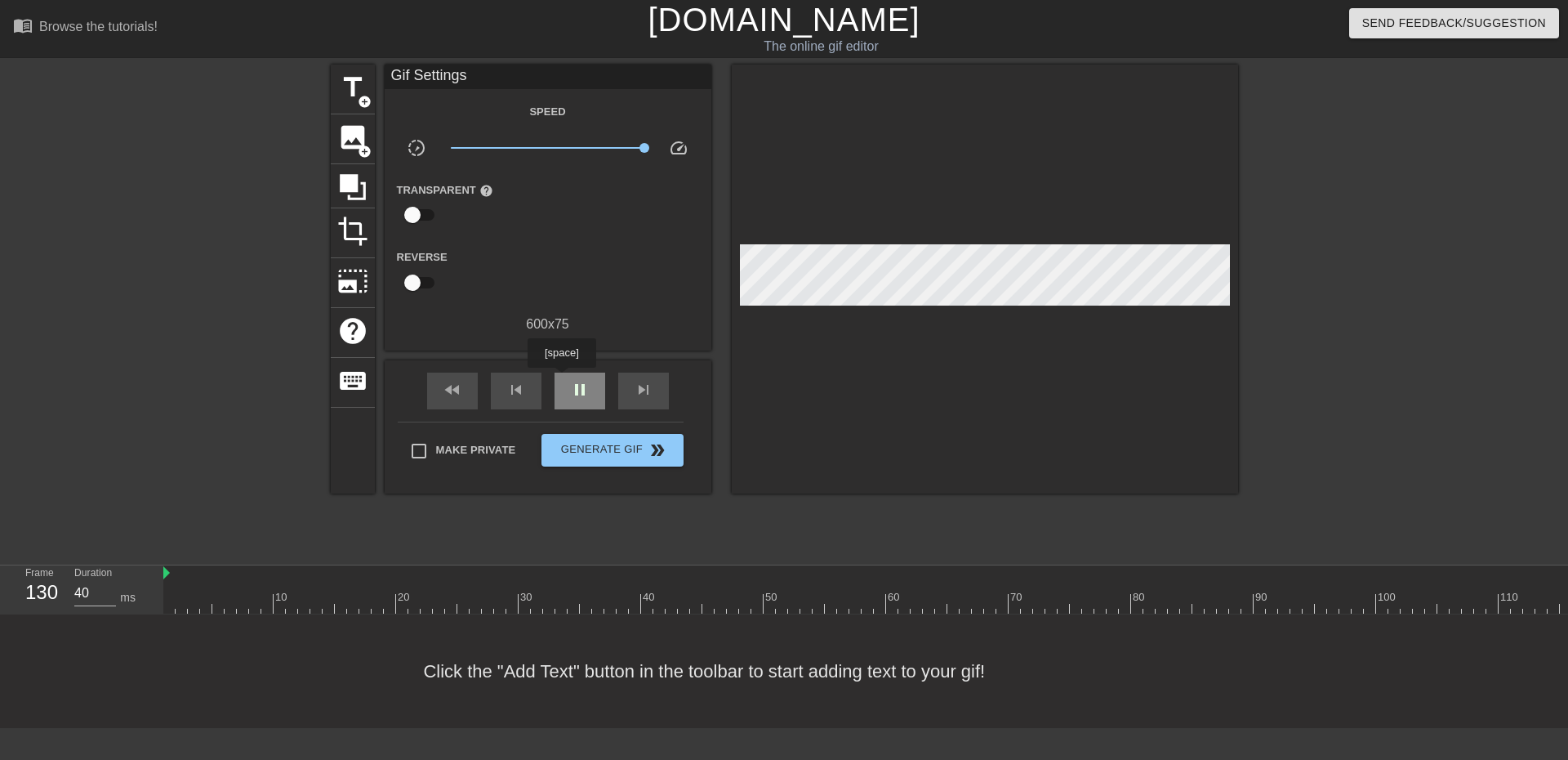
type input "30"
click at [362, 233] on span "crop" at bounding box center [353, 231] width 31 height 31
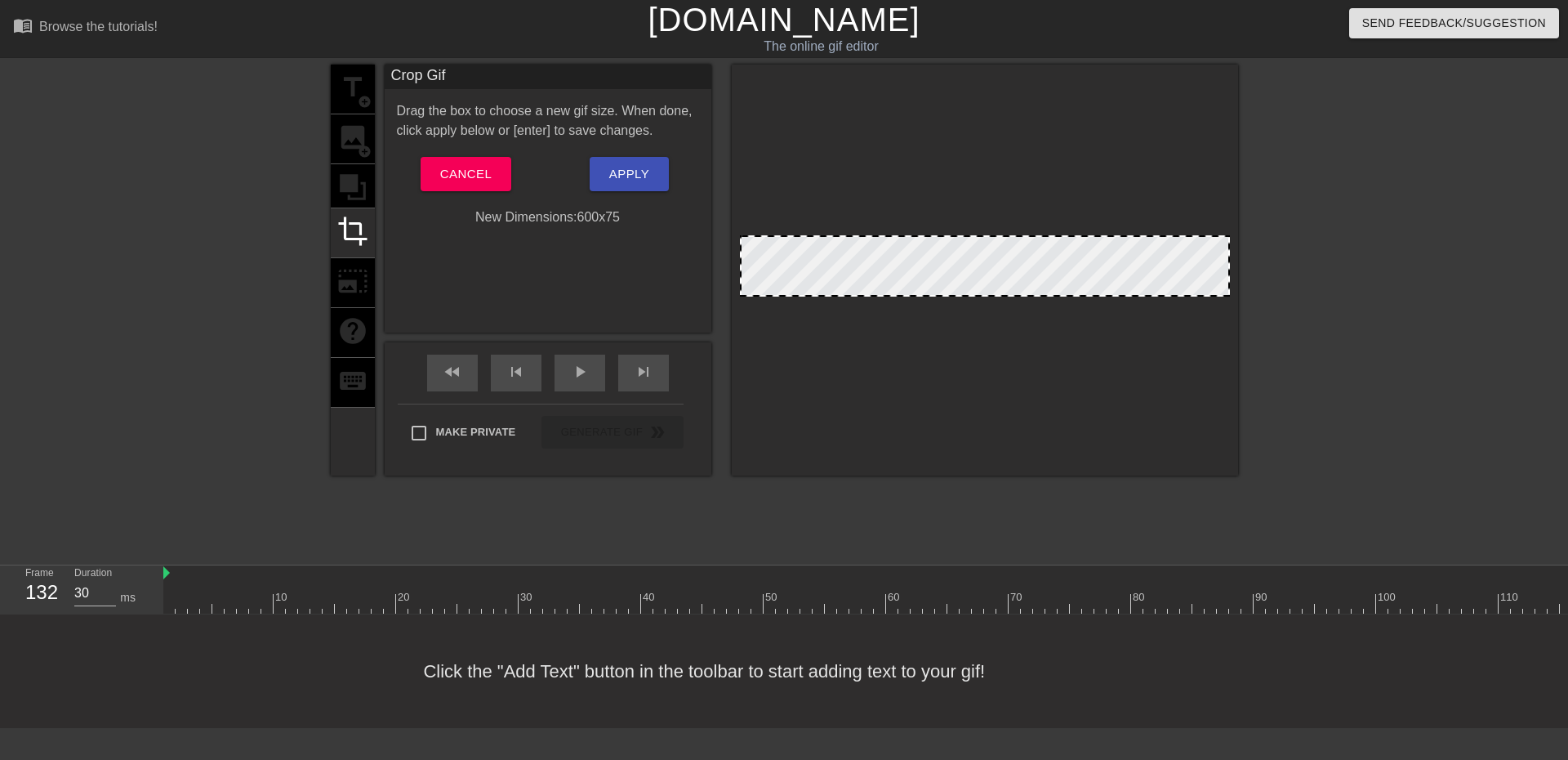
drag, startPoint x: 899, startPoint y: 267, endPoint x: 947, endPoint y: 290, distance: 53.2
click at [945, 293] on div at bounding box center [985, 265] width 490 height 61
drag, startPoint x: 946, startPoint y: 290, endPoint x: 967, endPoint y: 302, distance: 24.2
click at [967, 302] on div at bounding box center [985, 270] width 506 height 411
drag, startPoint x: 976, startPoint y: 290, endPoint x: 971, endPoint y: 310, distance: 20.6
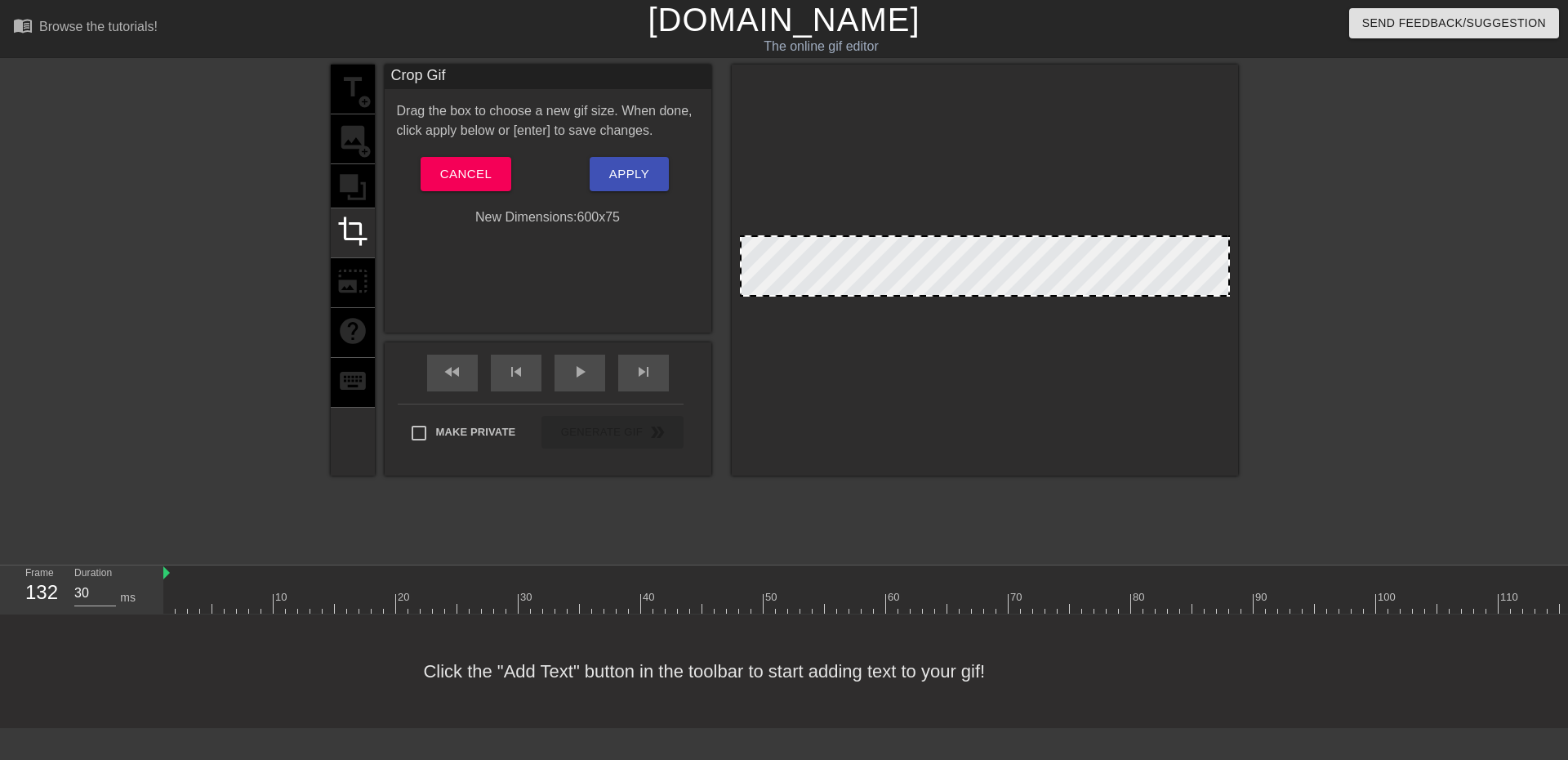
click at [971, 310] on div at bounding box center [985, 270] width 506 height 411
click at [456, 182] on span "Cancel" at bounding box center [466, 174] width 52 height 21
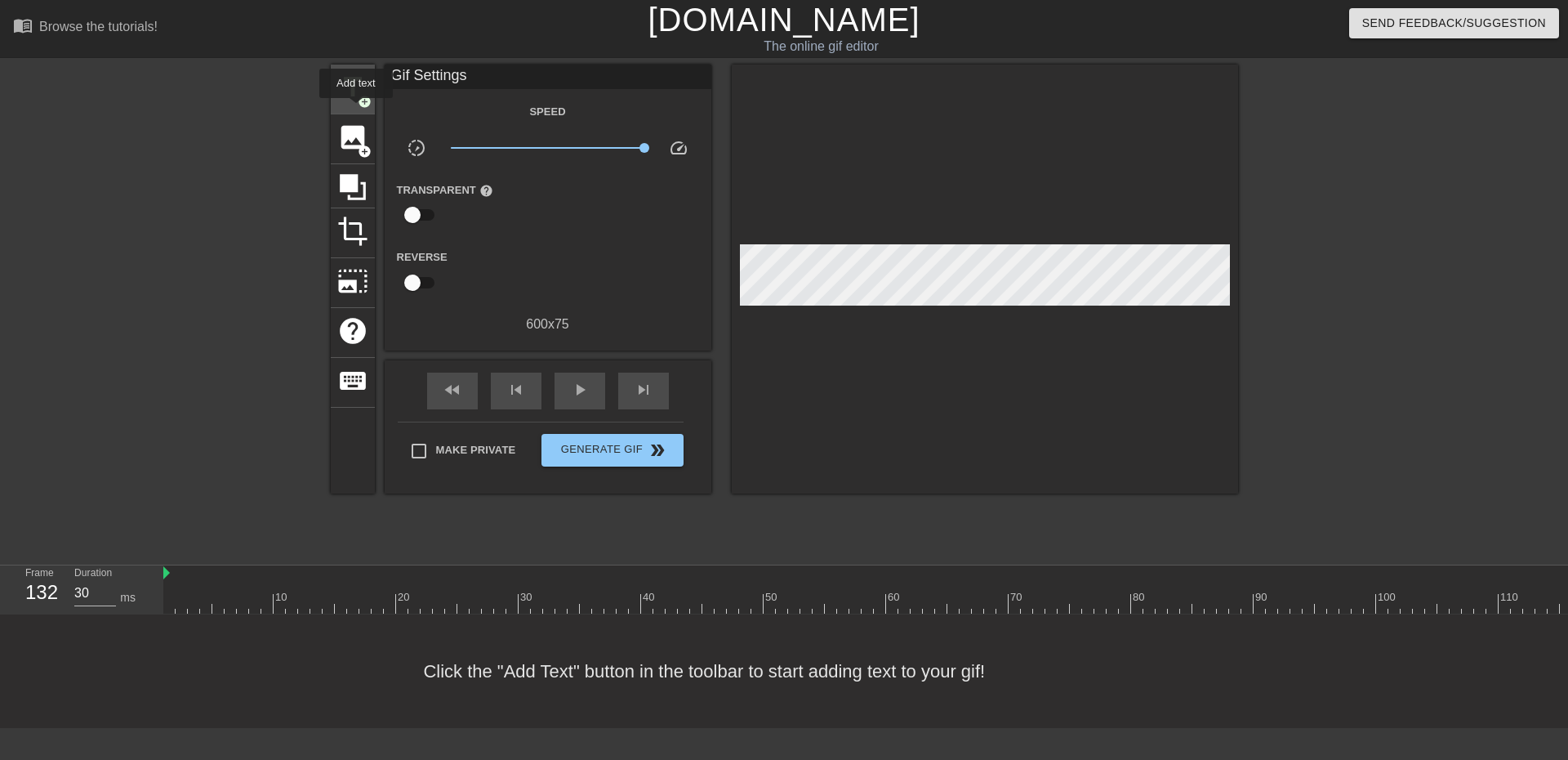
click at [356, 110] on div "title add_circle" at bounding box center [353, 89] width 44 height 50
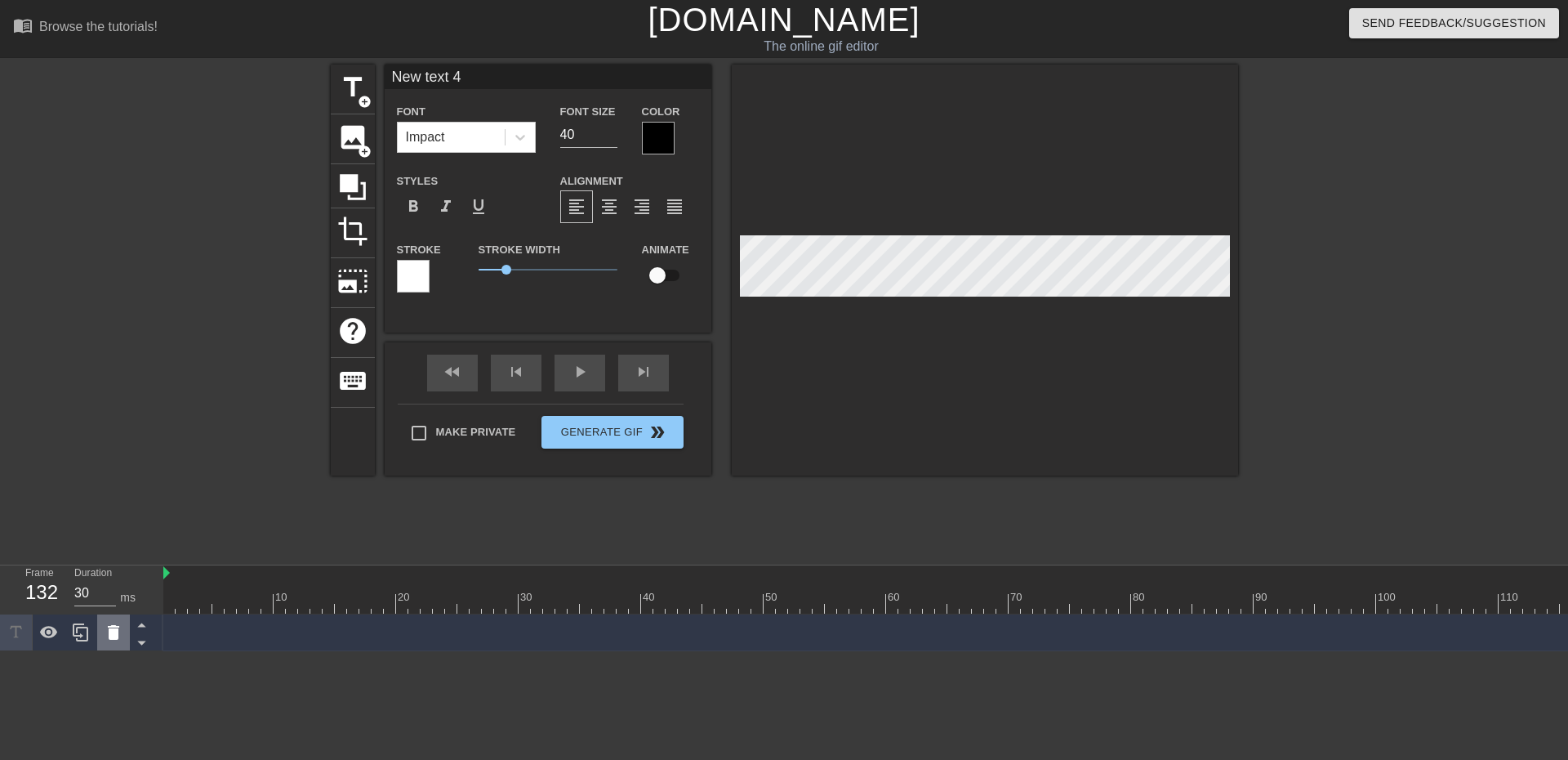
click at [117, 633] on icon at bounding box center [114, 632] width 11 height 15
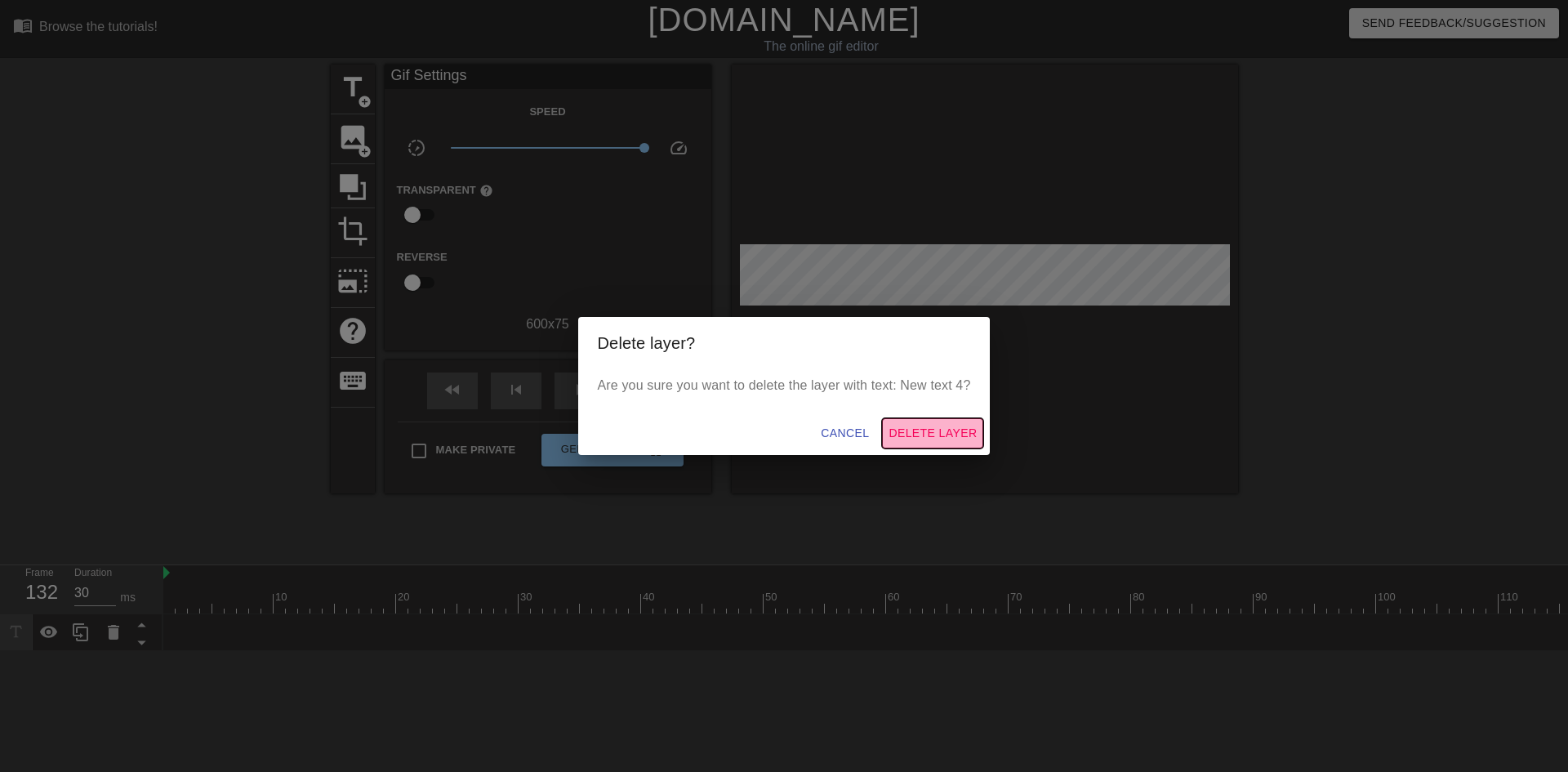
click at [925, 431] on span "Delete Layer" at bounding box center [933, 433] width 88 height 20
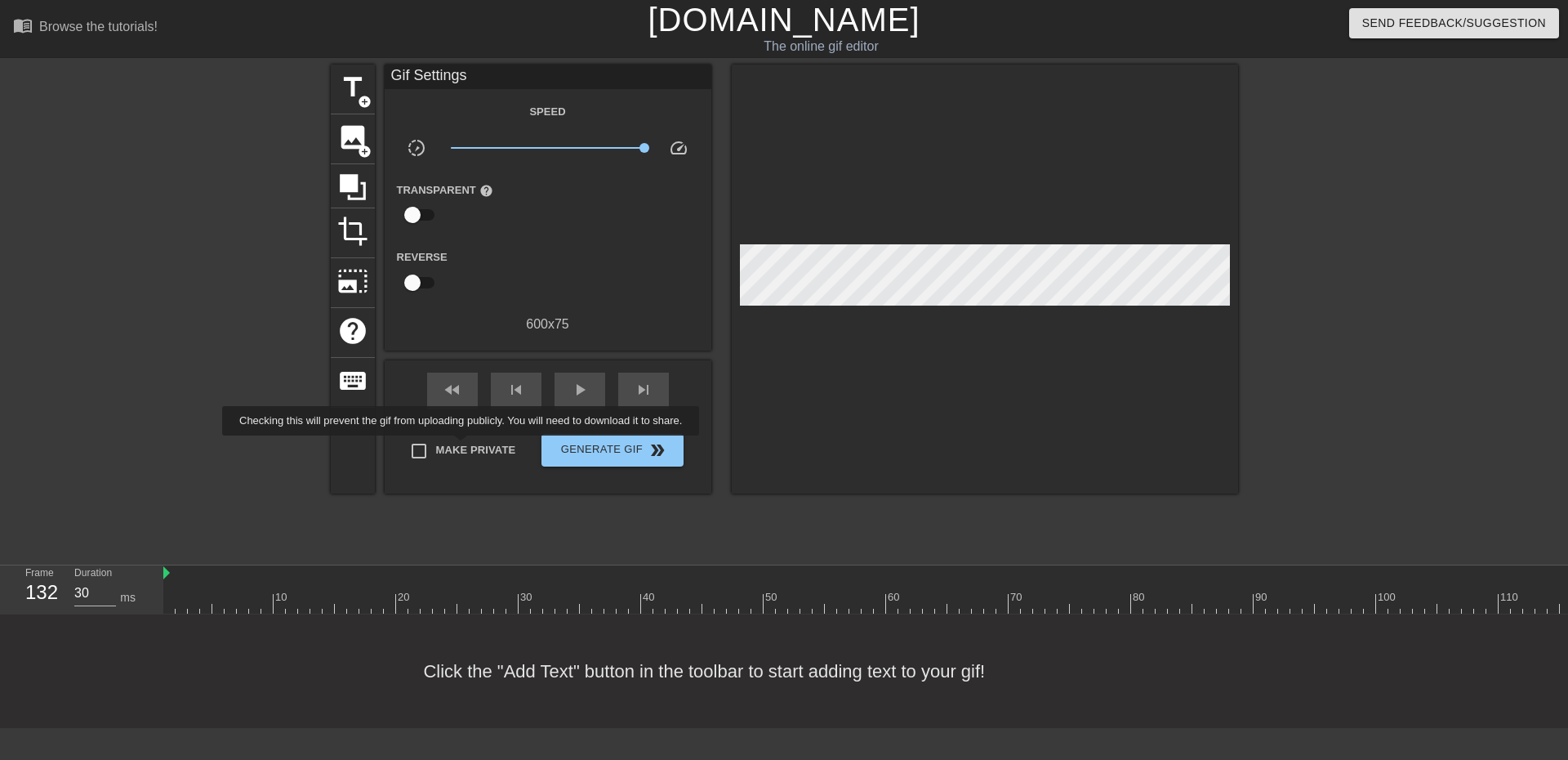
click at [464, 447] on span "Make Private" at bounding box center [477, 450] width 80 height 16
click at [436, 447] on input "Make Private" at bounding box center [419, 451] width 34 height 34
click at [464, 447] on span "Make Private" at bounding box center [477, 450] width 80 height 16
click at [436, 447] on input "Make Private" at bounding box center [419, 451] width 34 height 34
checkbox input "false"
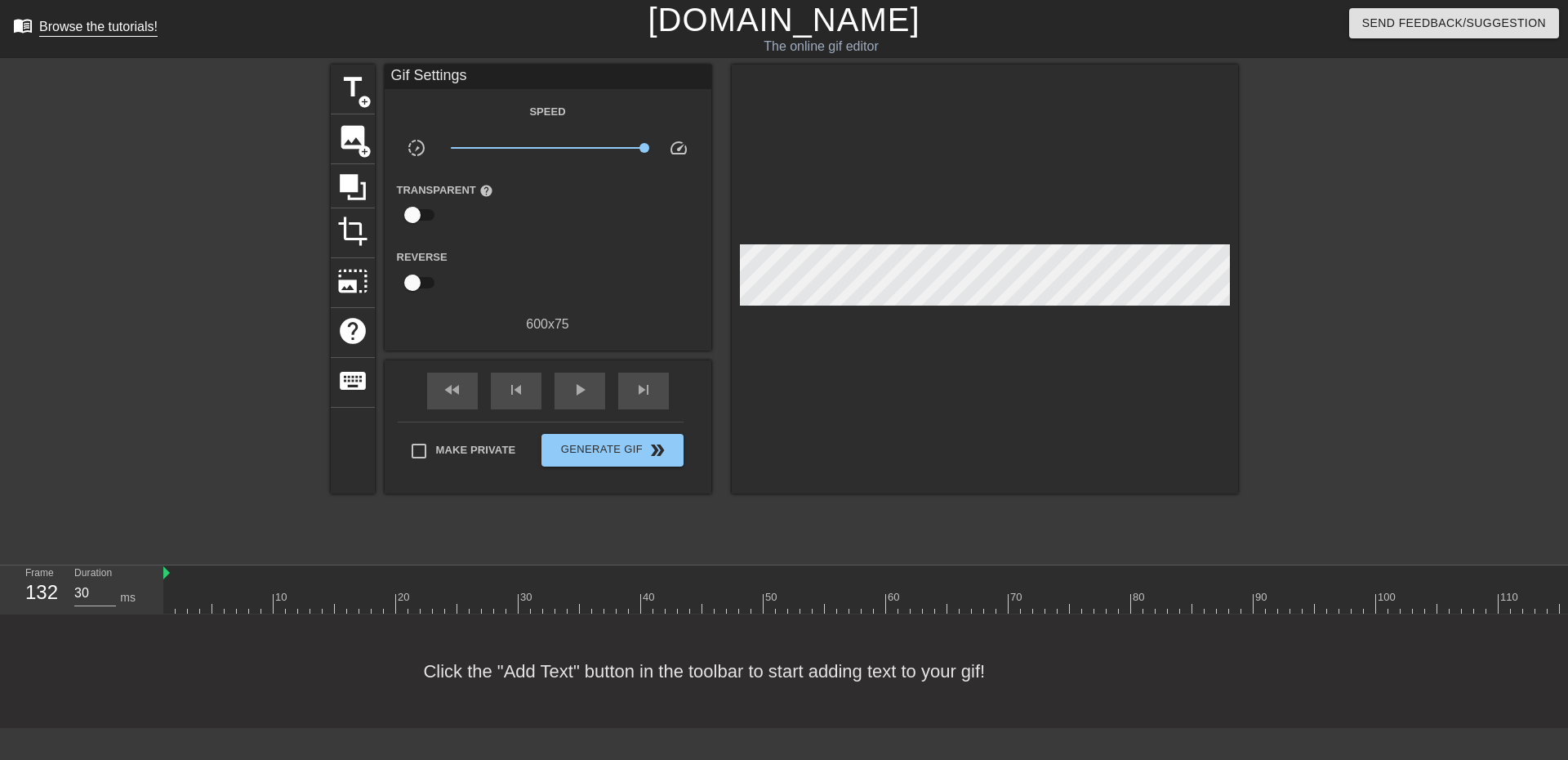
click at [77, 36] on link "menu_book Browse the tutorials!" at bounding box center [85, 28] width 145 height 25
